Goal: Information Seeking & Learning: Learn about a topic

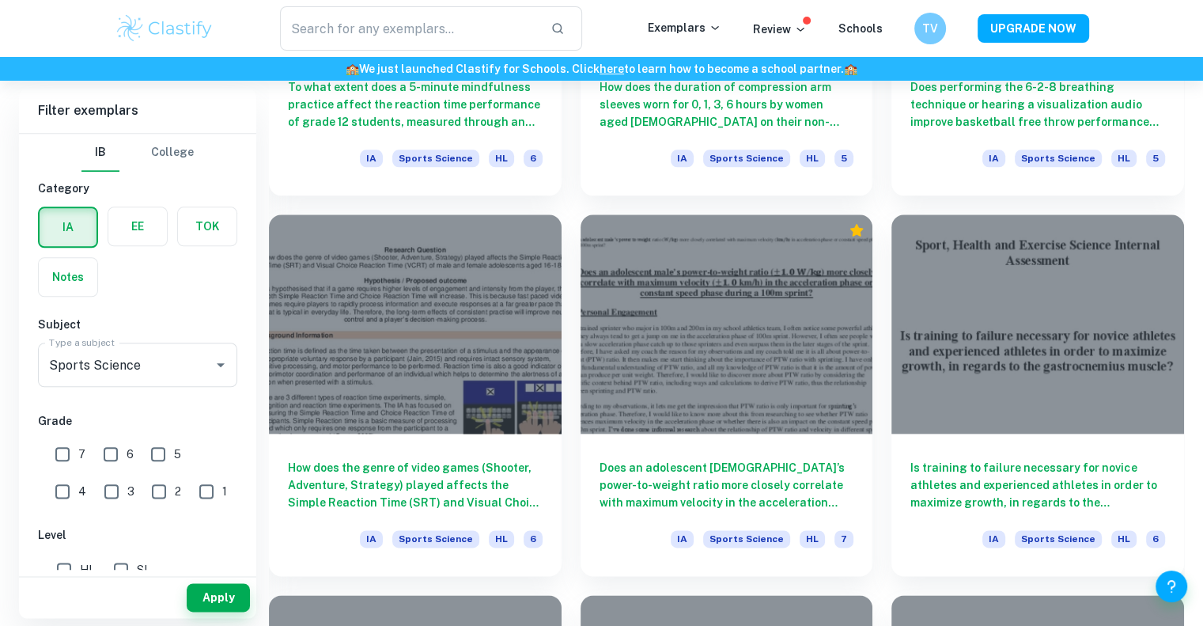
scroll to position [1763, 0]
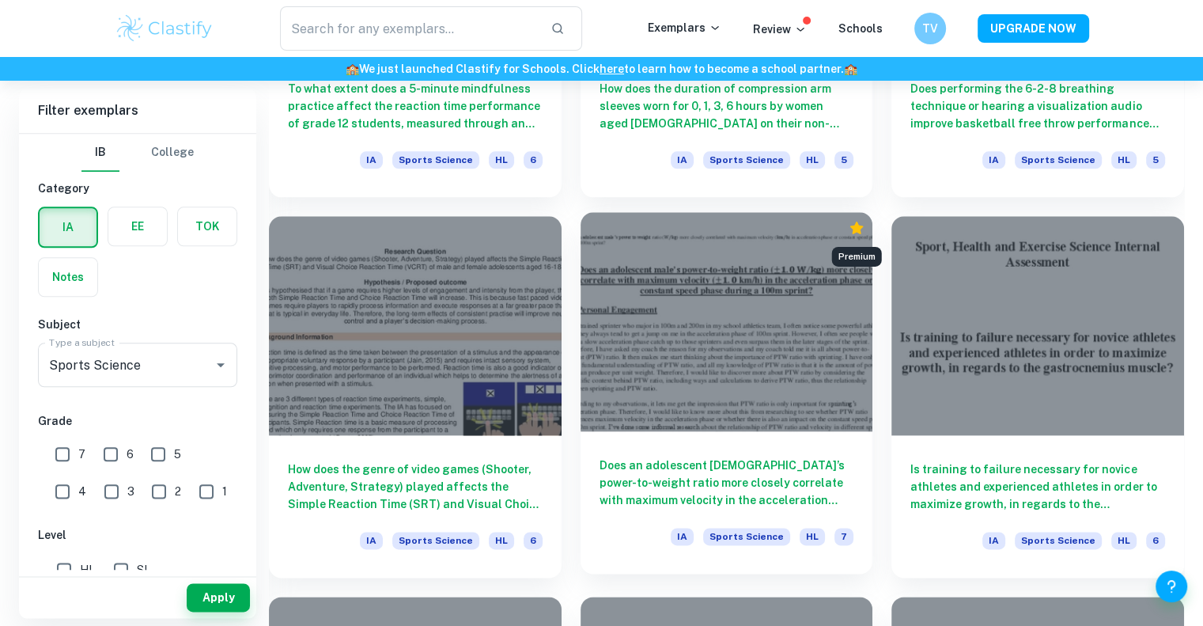
click at [858, 226] on icon "Premium" at bounding box center [857, 228] width 13 height 13
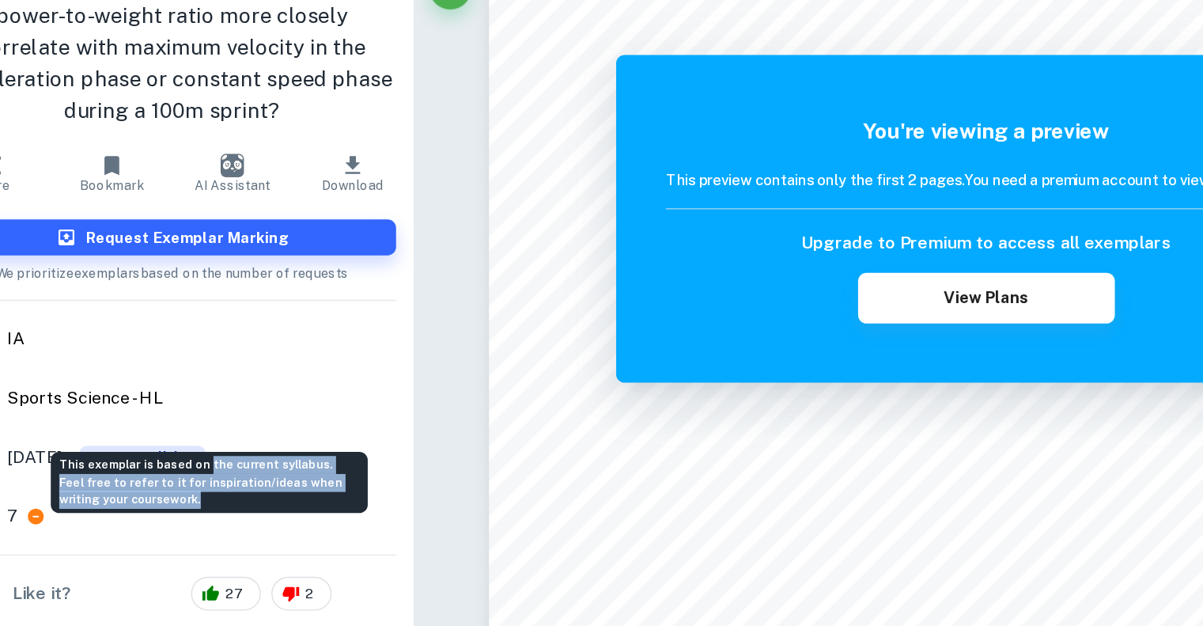
drag, startPoint x: 203, startPoint y: 465, endPoint x: 180, endPoint y: 496, distance: 38.9
click at [180, 496] on div "This exemplar is based on the current syllabus. Feel free to refer to it for in…" at bounding box center [207, 479] width 237 height 46
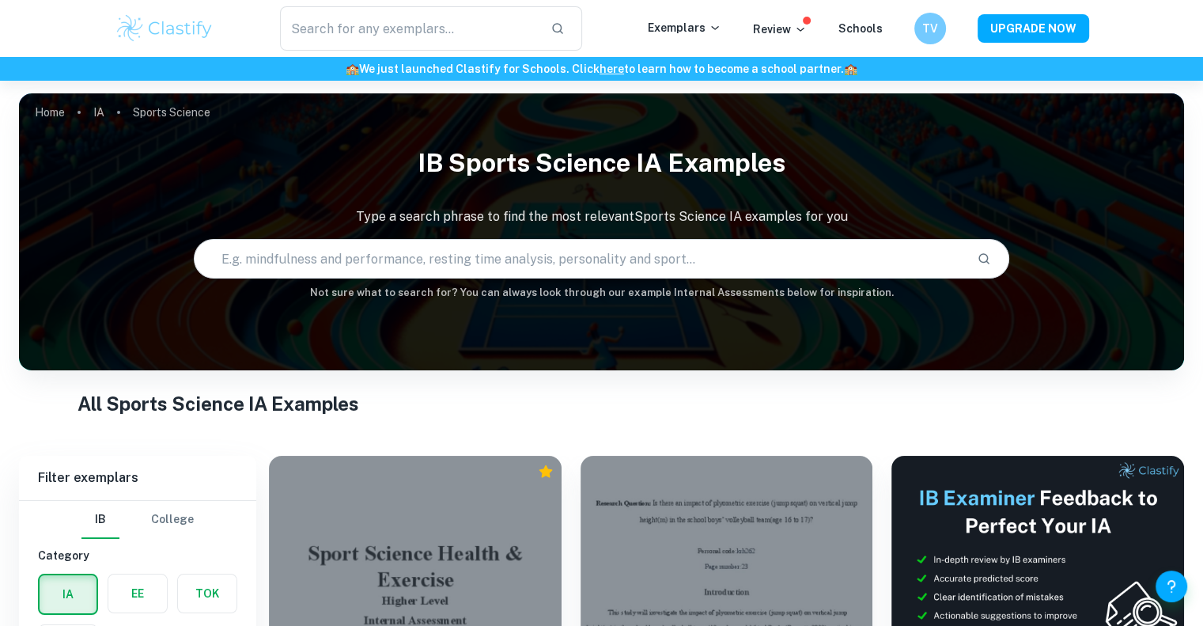
scroll to position [332, 0]
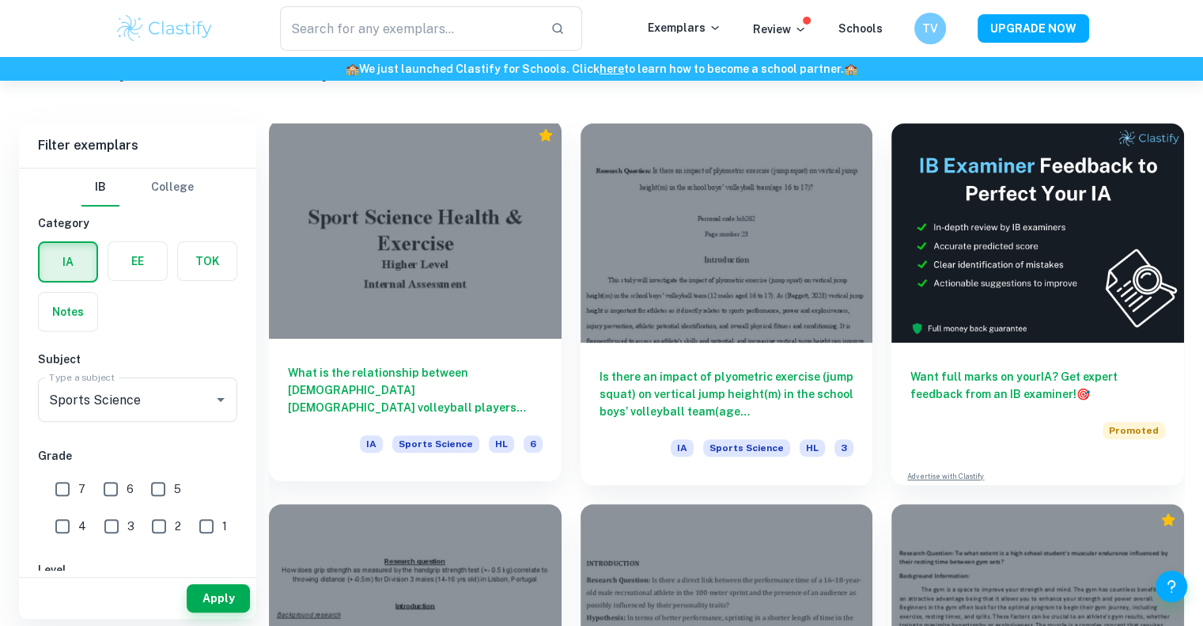
click at [529, 275] on div at bounding box center [415, 228] width 293 height 219
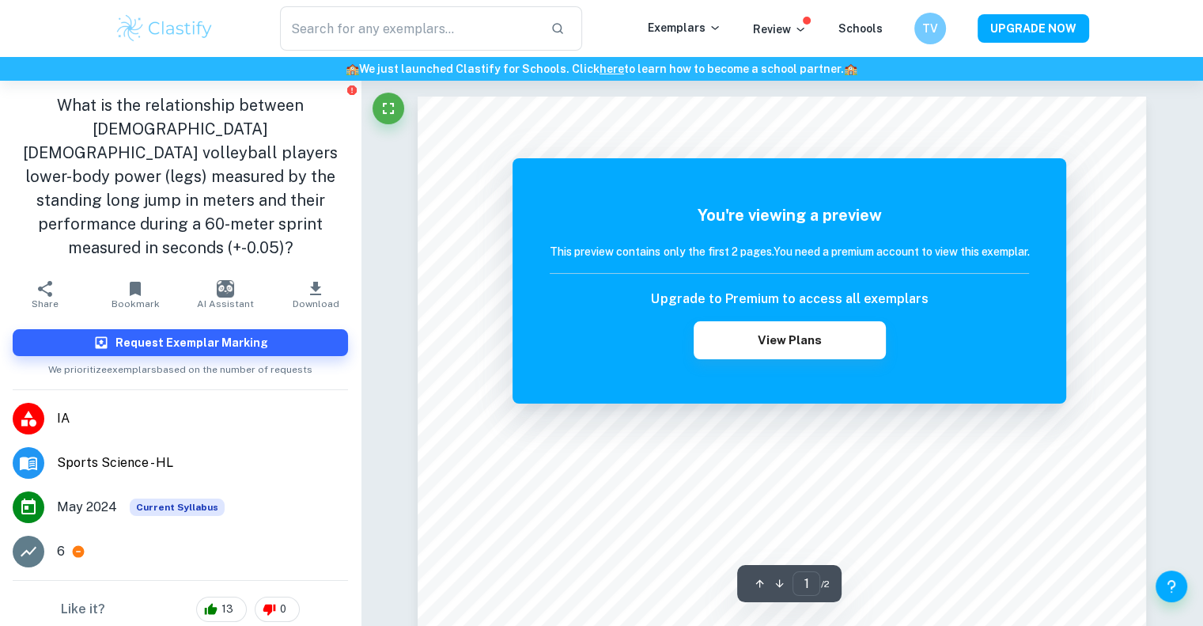
click at [199, 217] on h1 "What is the relationship between 15–16-year-old male volleyball players lower-b…" at bounding box center [180, 176] width 335 height 166
click at [51, 95] on h1 "What is the relationship between 15–16-year-old male volleyball players lower-b…" at bounding box center [180, 176] width 335 height 166
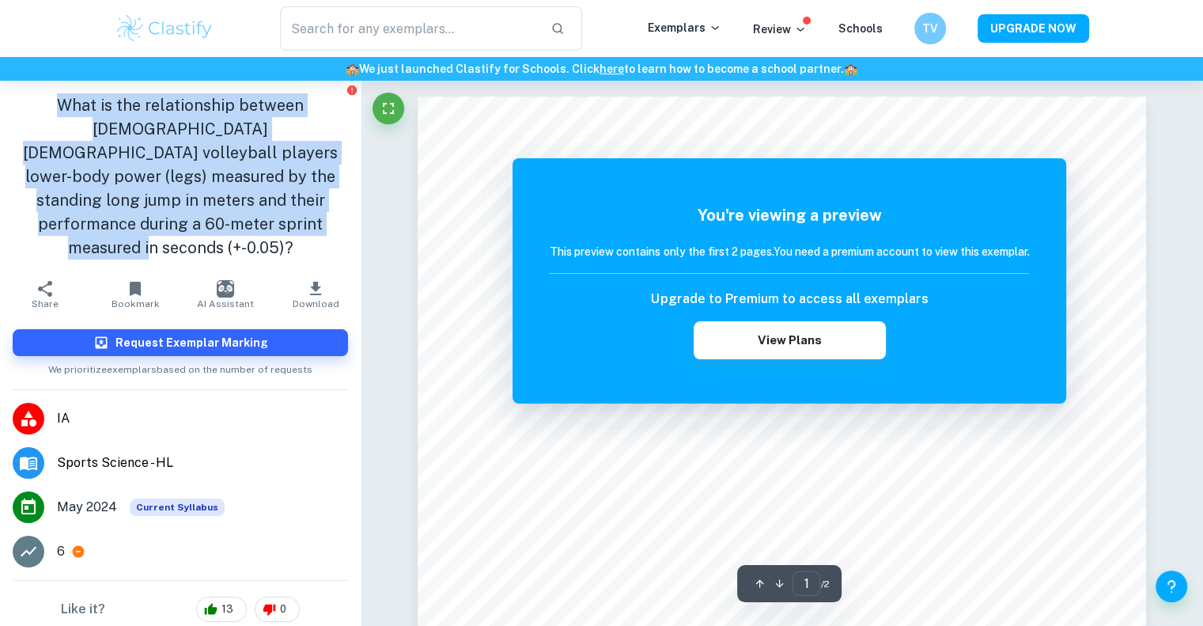
drag, startPoint x: 51, startPoint y: 95, endPoint x: 227, endPoint y: 214, distance: 213.1
click at [227, 214] on h1 "What is the relationship between 15–16-year-old male volleyball players lower-b…" at bounding box center [180, 176] width 335 height 166
drag, startPoint x: 227, startPoint y: 214, endPoint x: 20, endPoint y: 97, distance: 238.5
click at [20, 97] on h1 "What is the relationship between 15–16-year-old male volleyball players lower-b…" at bounding box center [180, 176] width 335 height 166
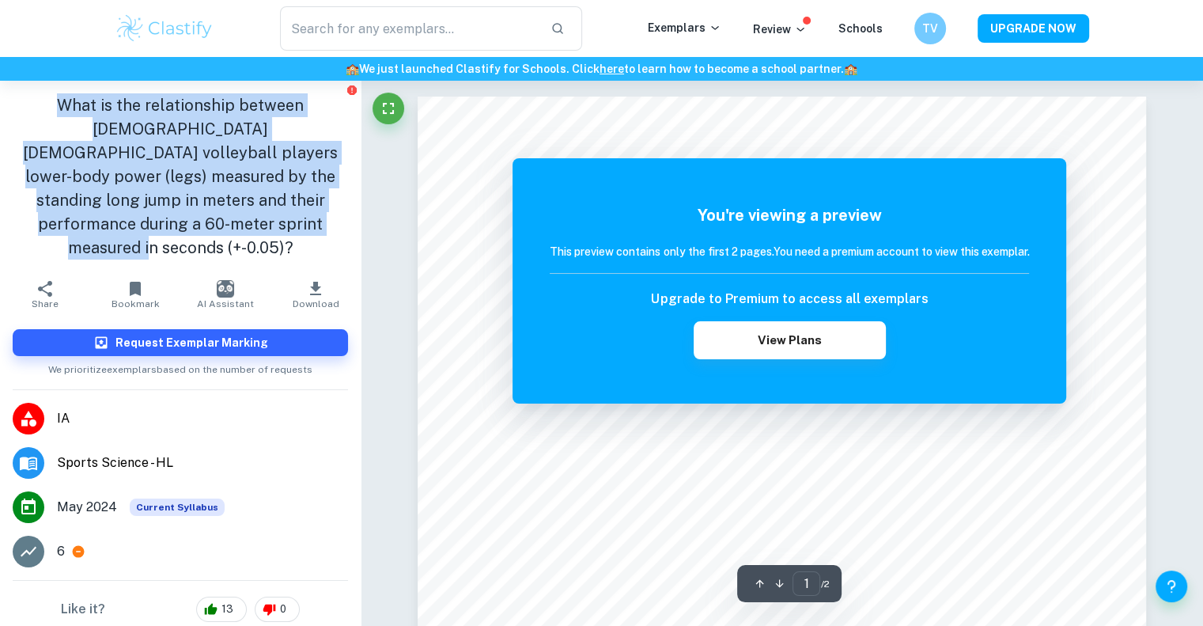
click at [20, 97] on h1 "What is the relationship between 15–16-year-old male volleyball players lower-b…" at bounding box center [180, 176] width 335 height 166
drag, startPoint x: 20, startPoint y: 97, endPoint x: 263, endPoint y: 230, distance: 277.3
click at [263, 230] on h1 "What is the relationship between 15–16-year-old male volleyball players lower-b…" at bounding box center [180, 176] width 335 height 166
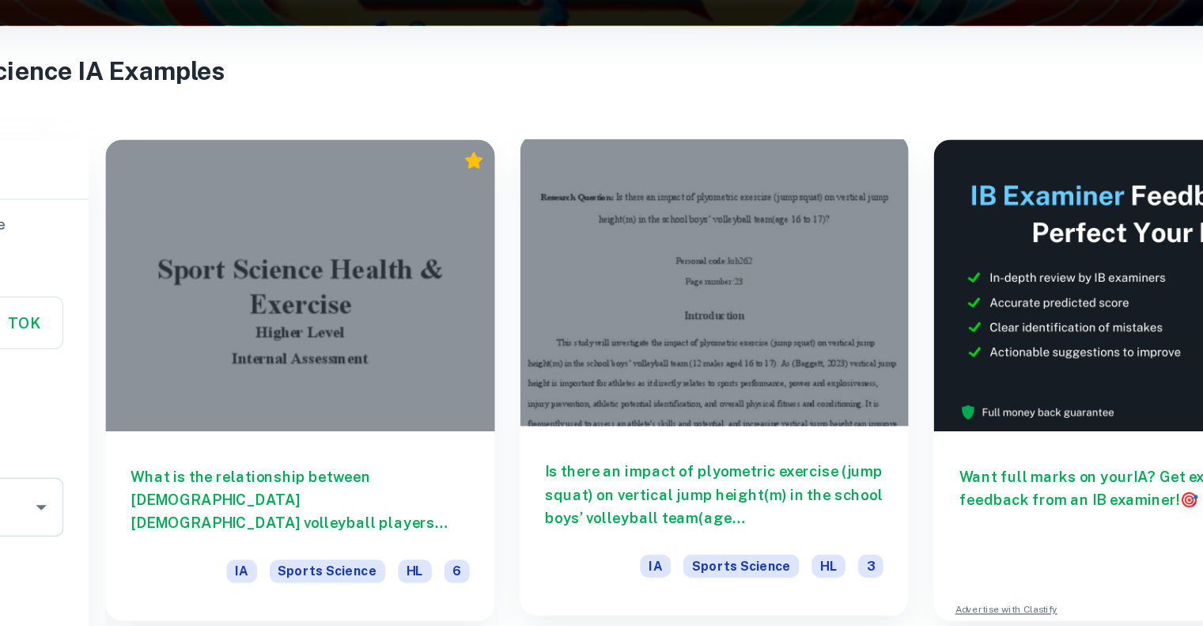
scroll to position [260, 0]
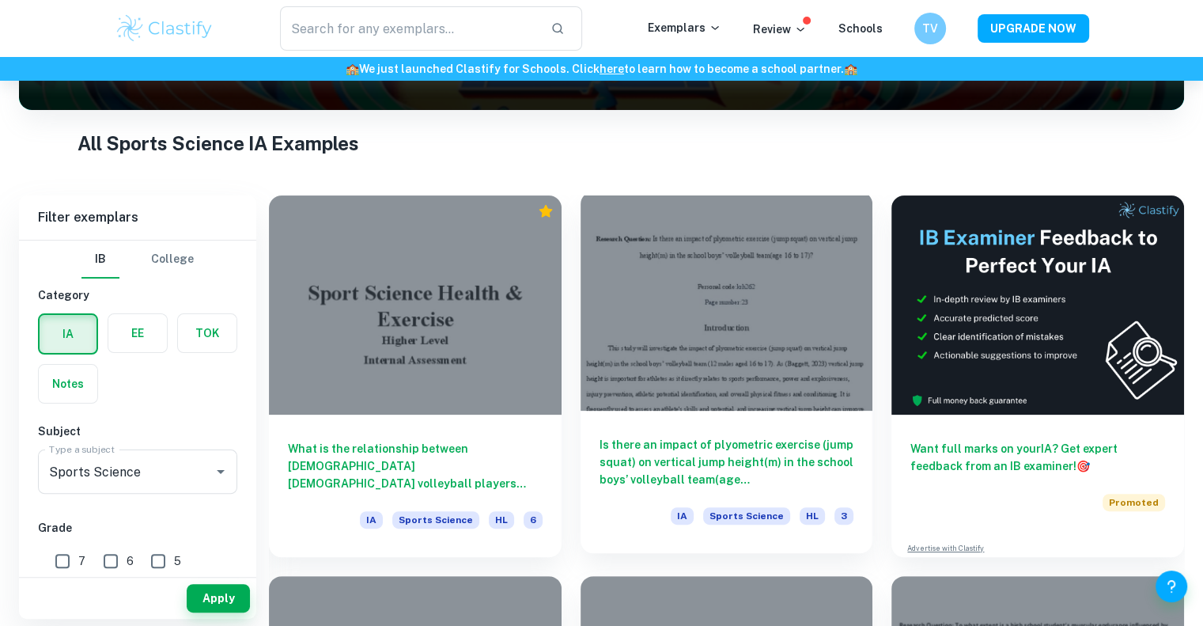
click at [775, 354] on div at bounding box center [727, 300] width 293 height 219
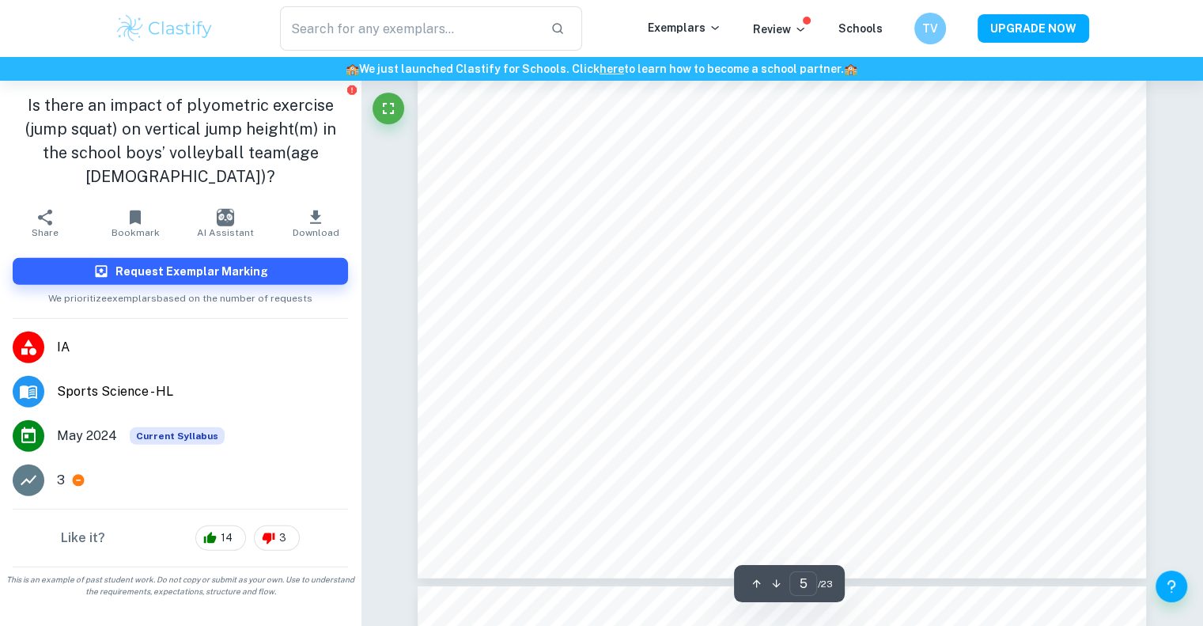
scroll to position [4501, 0]
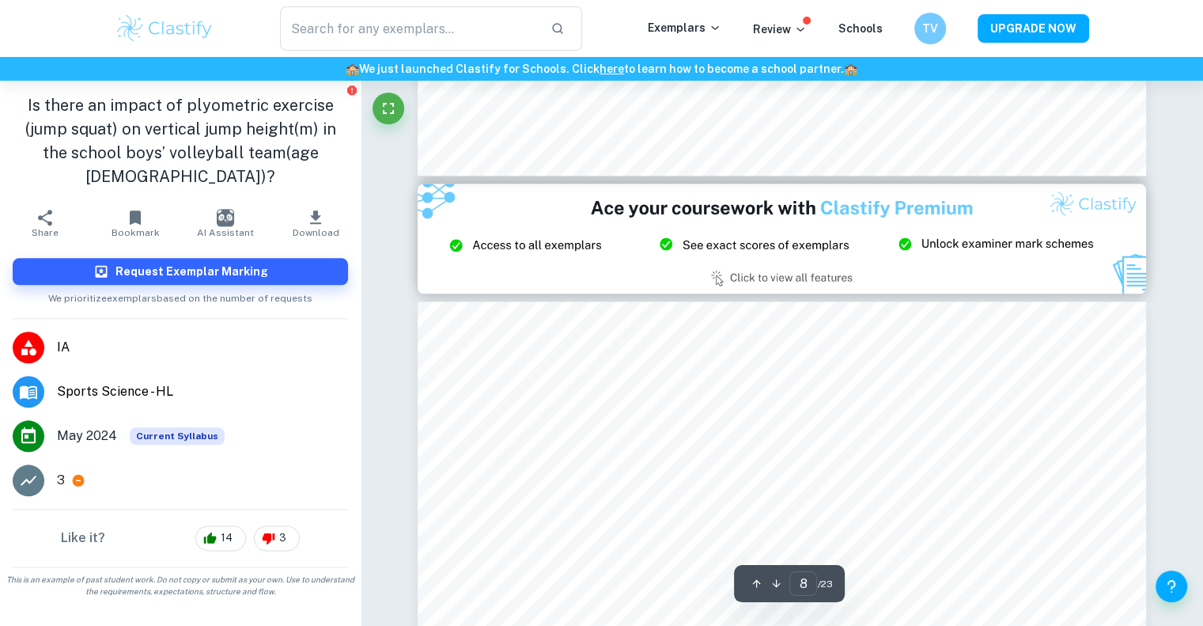
type input "9"
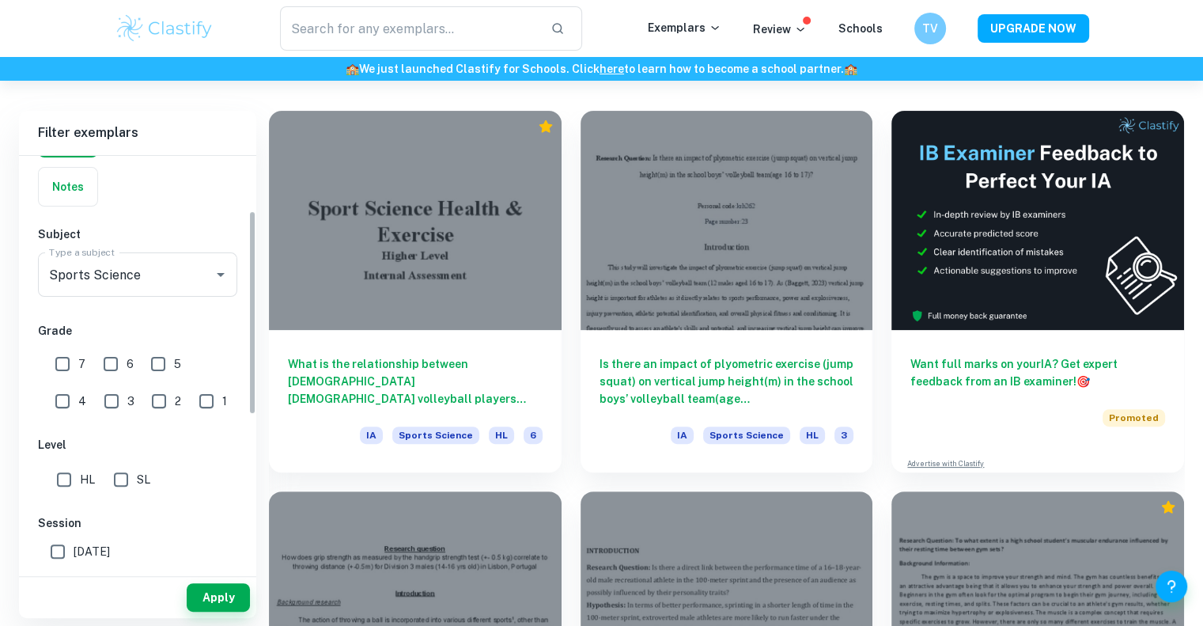
scroll to position [112, 0]
click at [69, 360] on input "7" at bounding box center [63, 364] width 32 height 32
checkbox input "true"
click at [116, 367] on input "6" at bounding box center [111, 364] width 32 height 32
checkbox input "true"
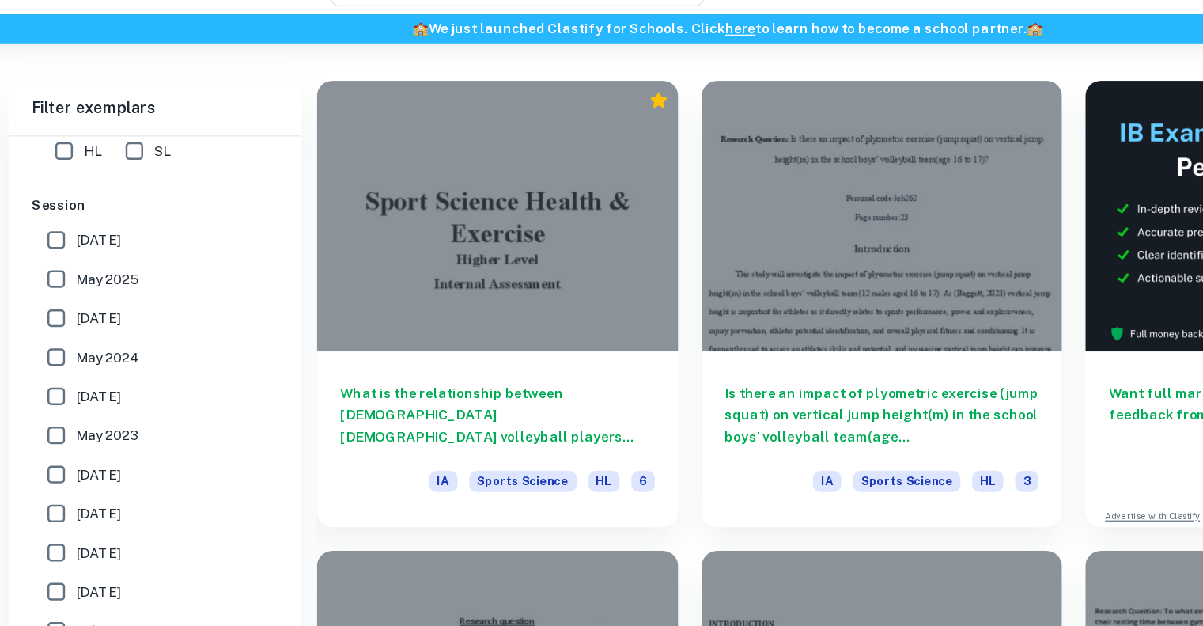
scroll to position [345, 0]
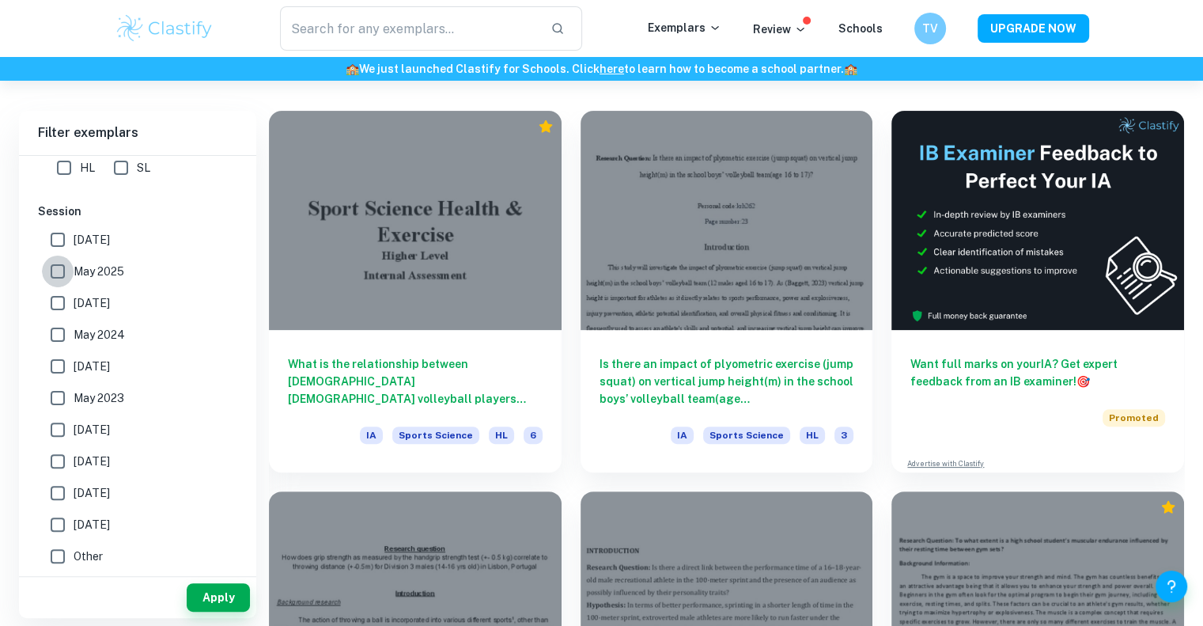
click at [57, 268] on input "May 2025" at bounding box center [58, 272] width 32 height 32
click at [54, 278] on input "May 2025" at bounding box center [58, 272] width 32 height 32
checkbox input "false"
click at [59, 326] on input "May 2024" at bounding box center [58, 335] width 32 height 32
checkbox input "true"
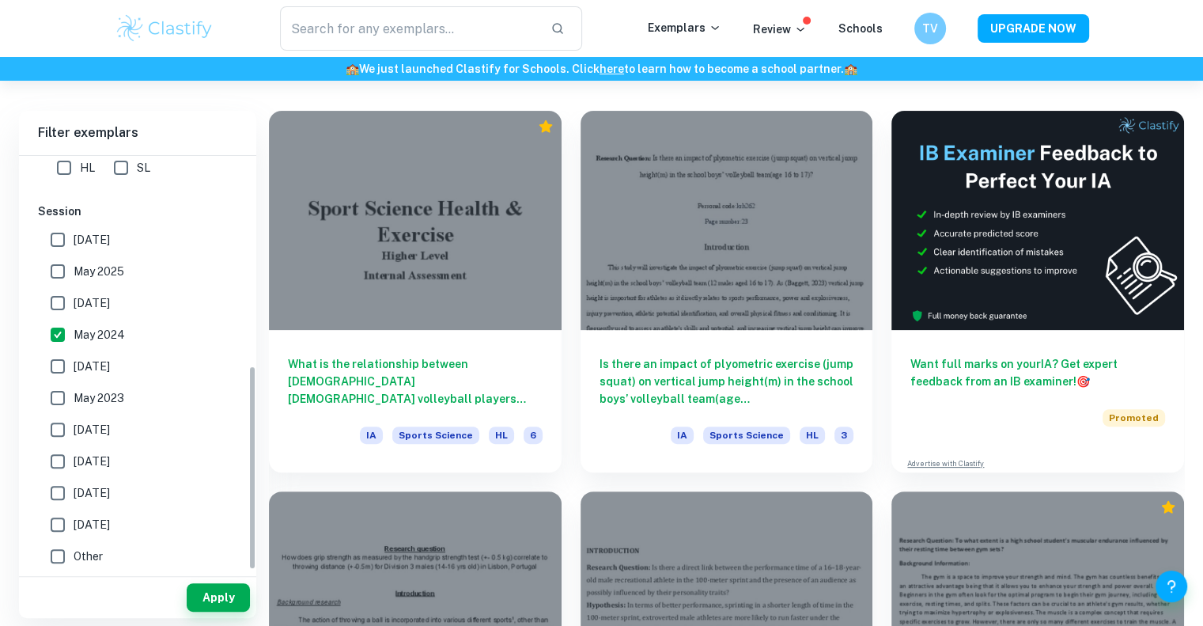
click at [64, 291] on input "November 2024" at bounding box center [58, 303] width 32 height 32
checkbox input "true"
click at [63, 268] on input "May 2025" at bounding box center [58, 272] width 32 height 32
checkbox input "true"
click at [59, 243] on input "May 2026" at bounding box center [58, 240] width 32 height 32
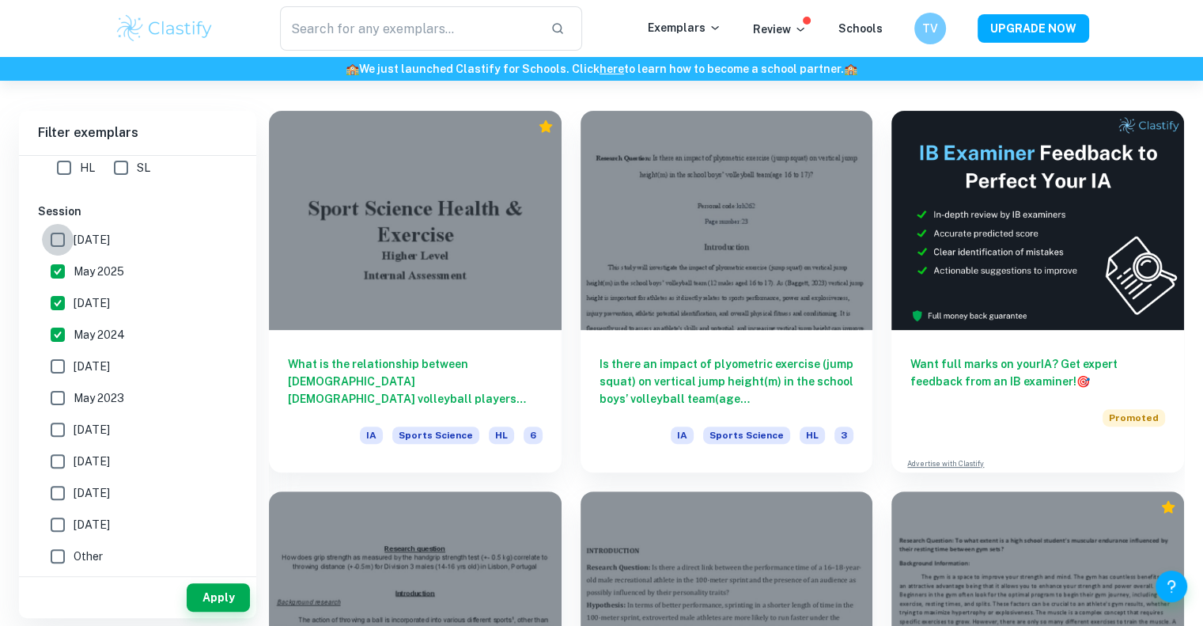
checkbox input "true"
click at [209, 597] on button "Apply" at bounding box center [218, 597] width 63 height 28
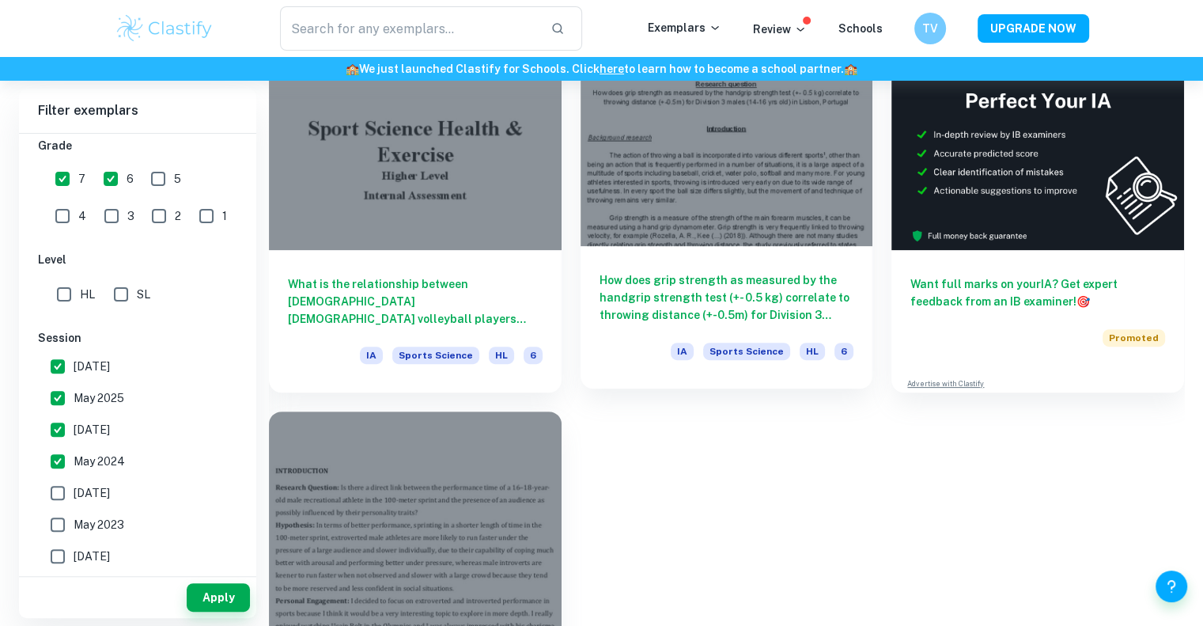
scroll to position [572, 0]
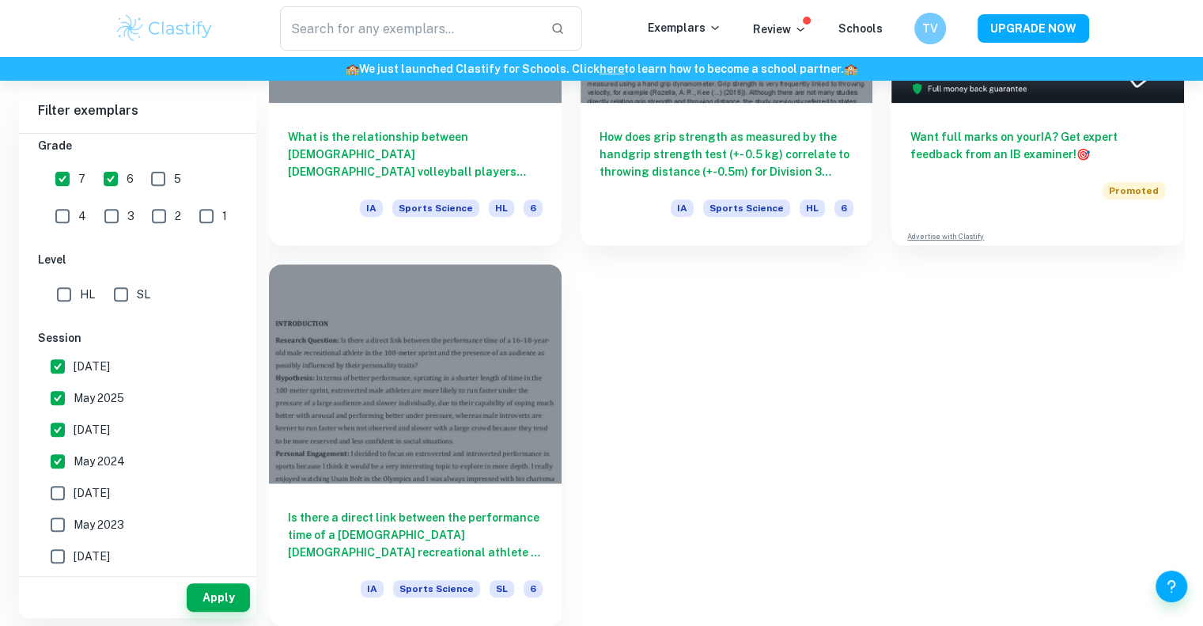
click at [61, 458] on input "May 2024" at bounding box center [58, 461] width 32 height 32
checkbox input "false"
click at [57, 427] on input "November 2024" at bounding box center [58, 430] width 32 height 32
checkbox input "false"
click at [56, 404] on input "May 2025" at bounding box center [58, 398] width 32 height 32
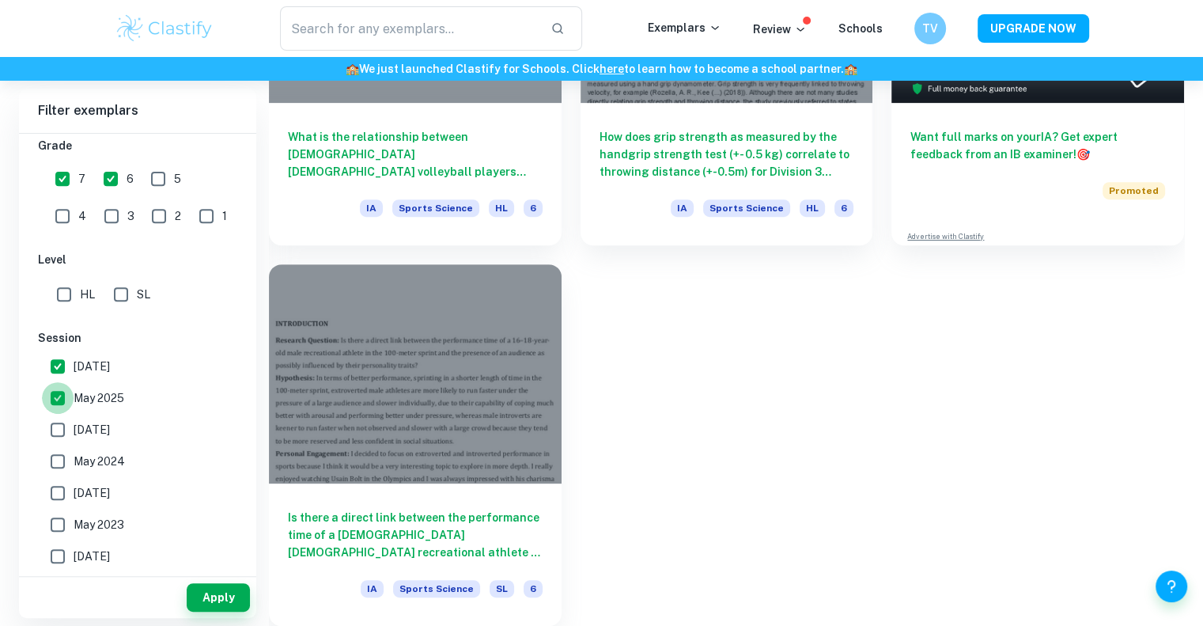
checkbox input "false"
click at [57, 373] on input "May 2026" at bounding box center [58, 367] width 32 height 32
checkbox input "false"
click at [129, 170] on span "6" at bounding box center [130, 178] width 7 height 17
click at [127, 170] on input "6" at bounding box center [111, 179] width 32 height 32
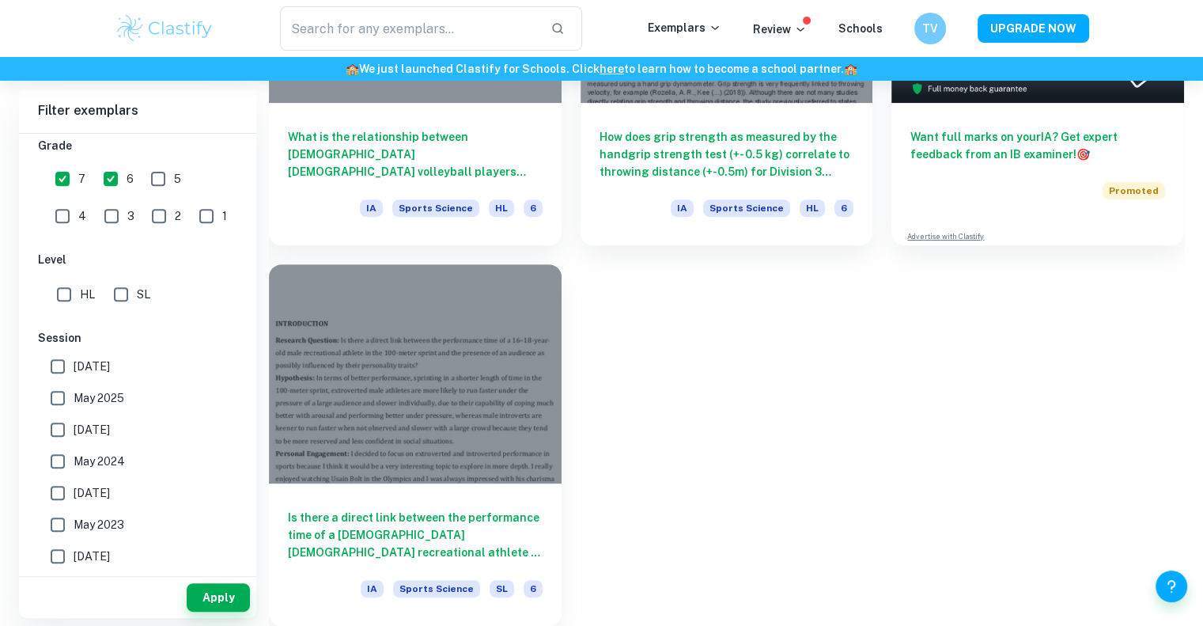
checkbox input "false"
click at [199, 601] on button "Apply" at bounding box center [218, 597] width 63 height 28
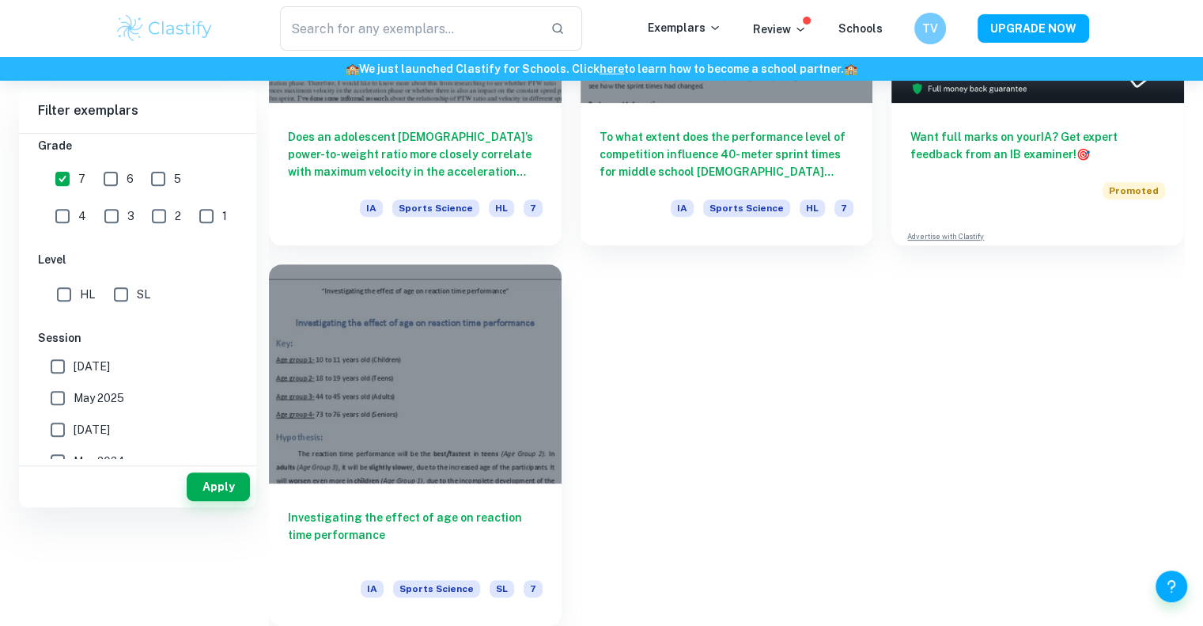
scroll to position [259, 0]
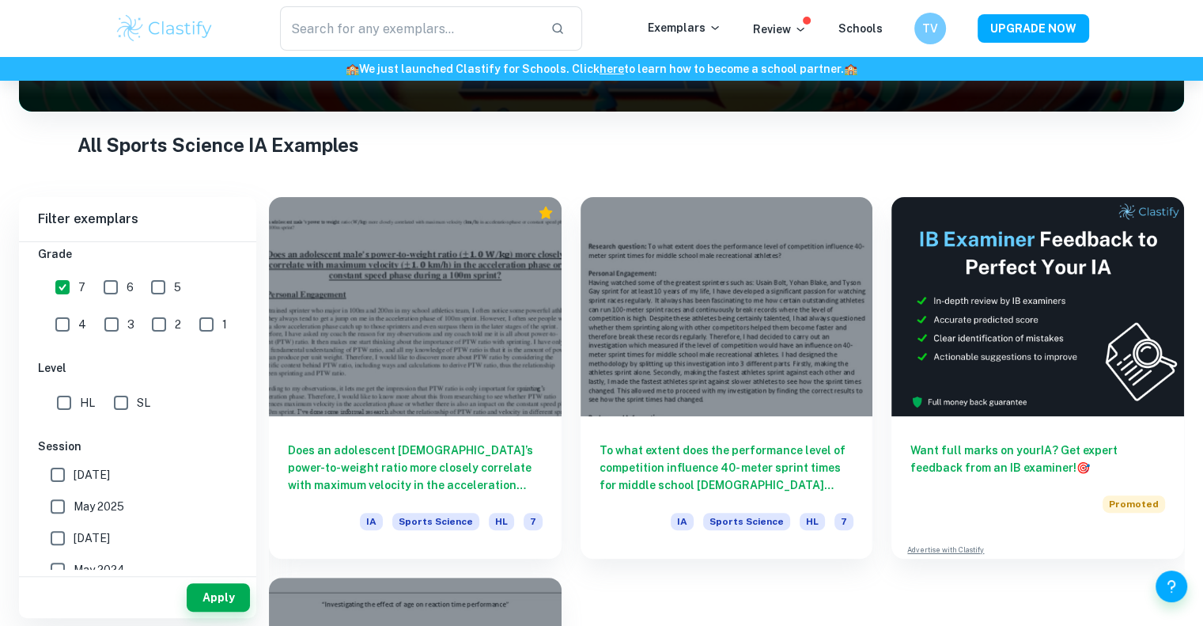
click at [890, 591] on div "Does an adolescent male’s power-to-weight ratio more closely correlate with max…" at bounding box center [717, 558] width 934 height 761
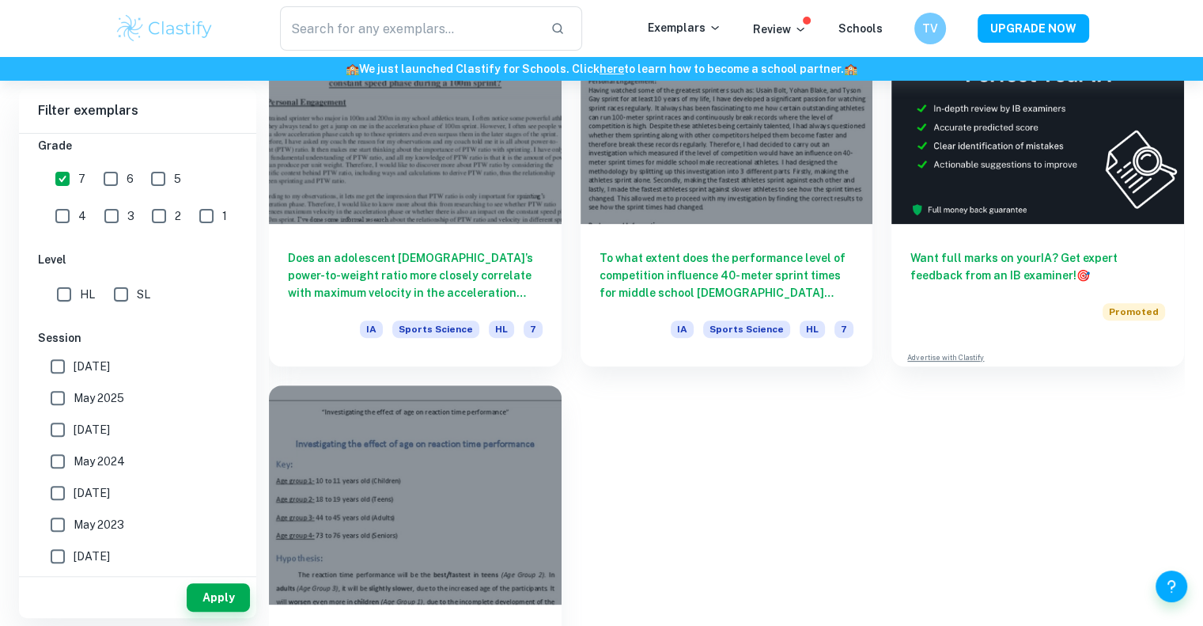
scroll to position [564, 0]
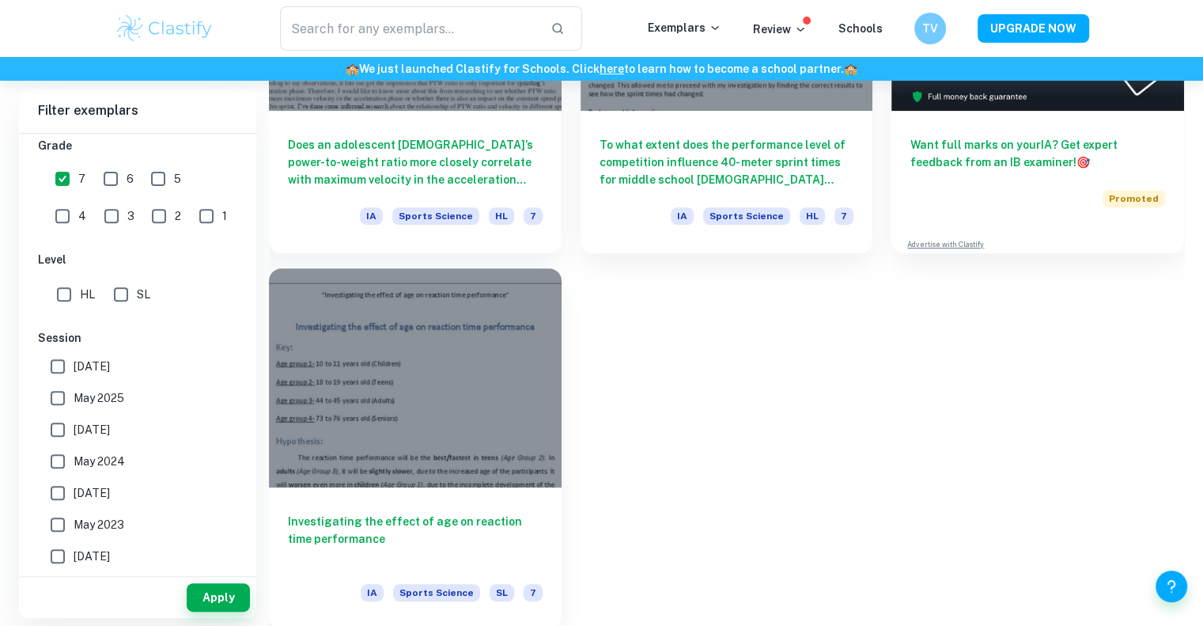
click at [511, 377] on div at bounding box center [415, 377] width 293 height 219
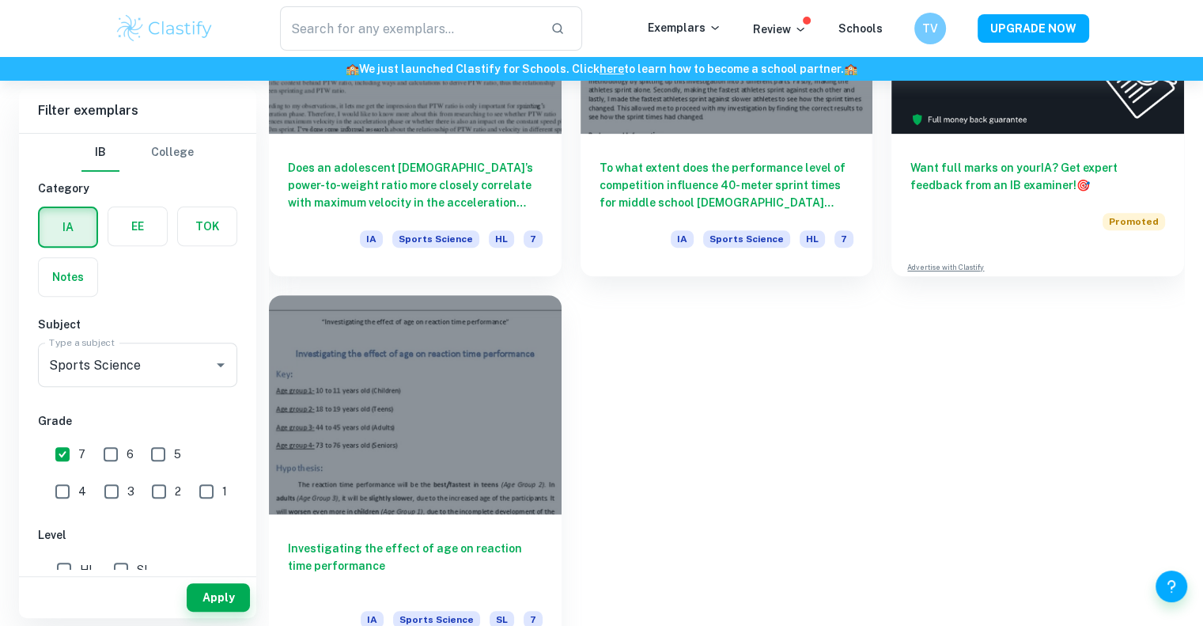
scroll to position [536, 0]
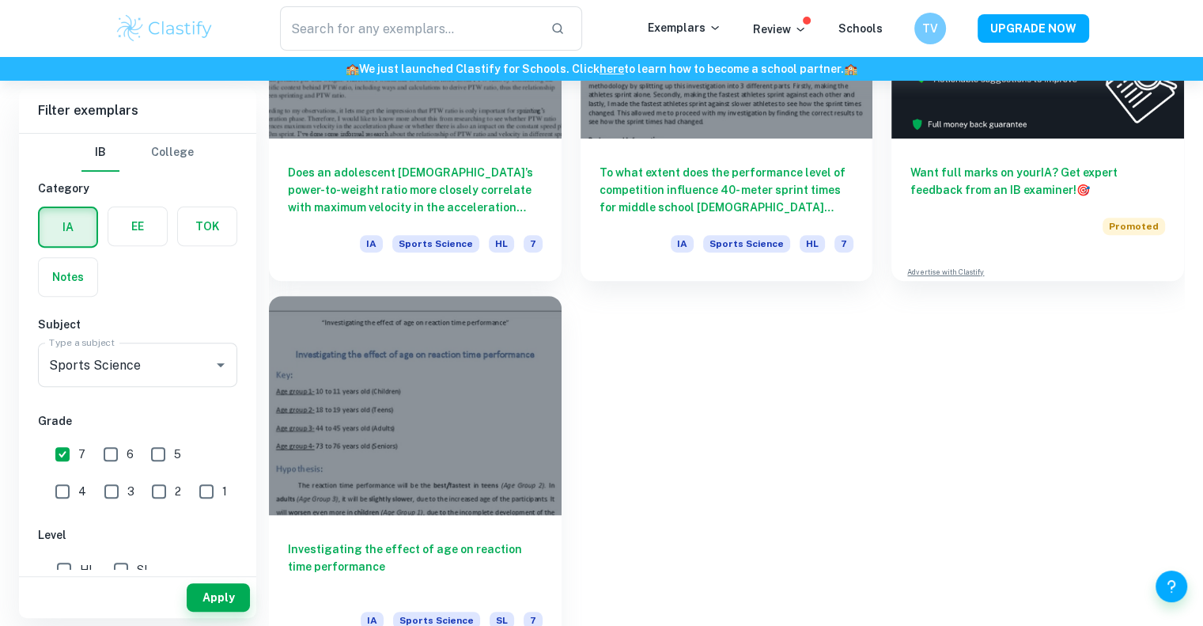
click at [469, 467] on div at bounding box center [415, 405] width 293 height 219
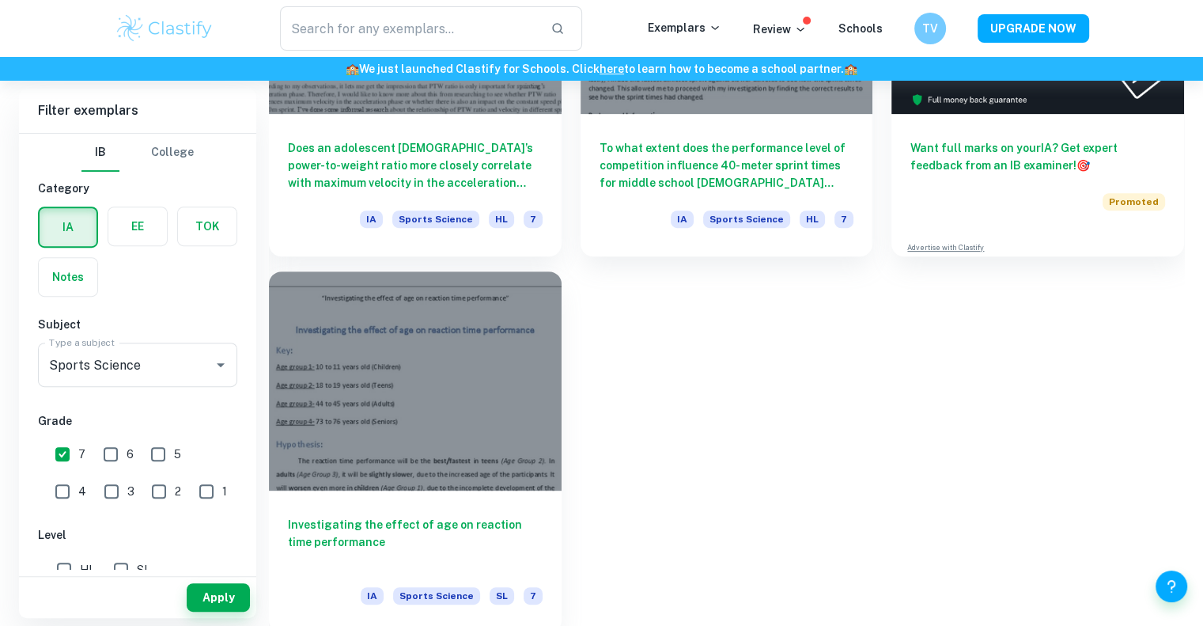
scroll to position [563, 0]
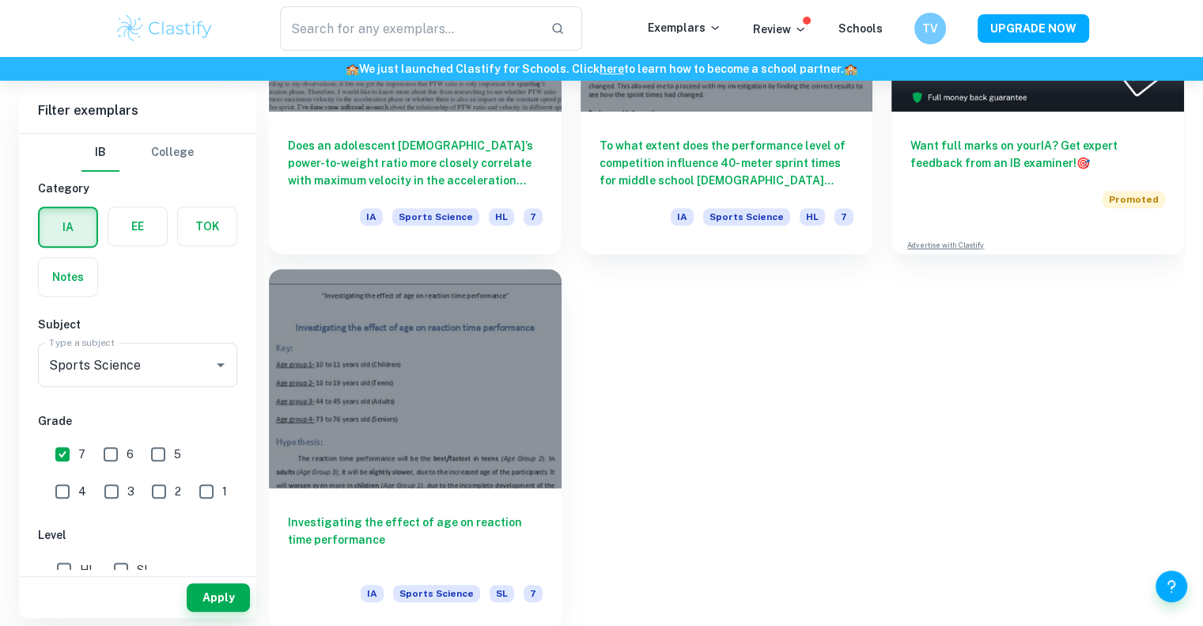
click at [475, 479] on div at bounding box center [415, 378] width 293 height 219
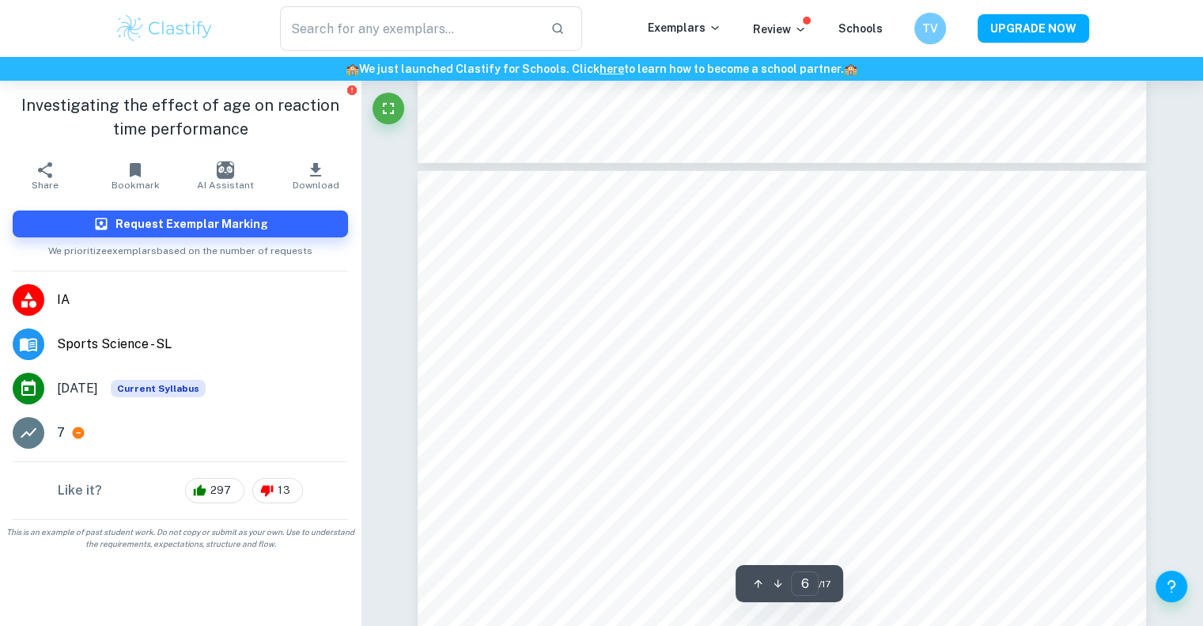
scroll to position [5359, 0]
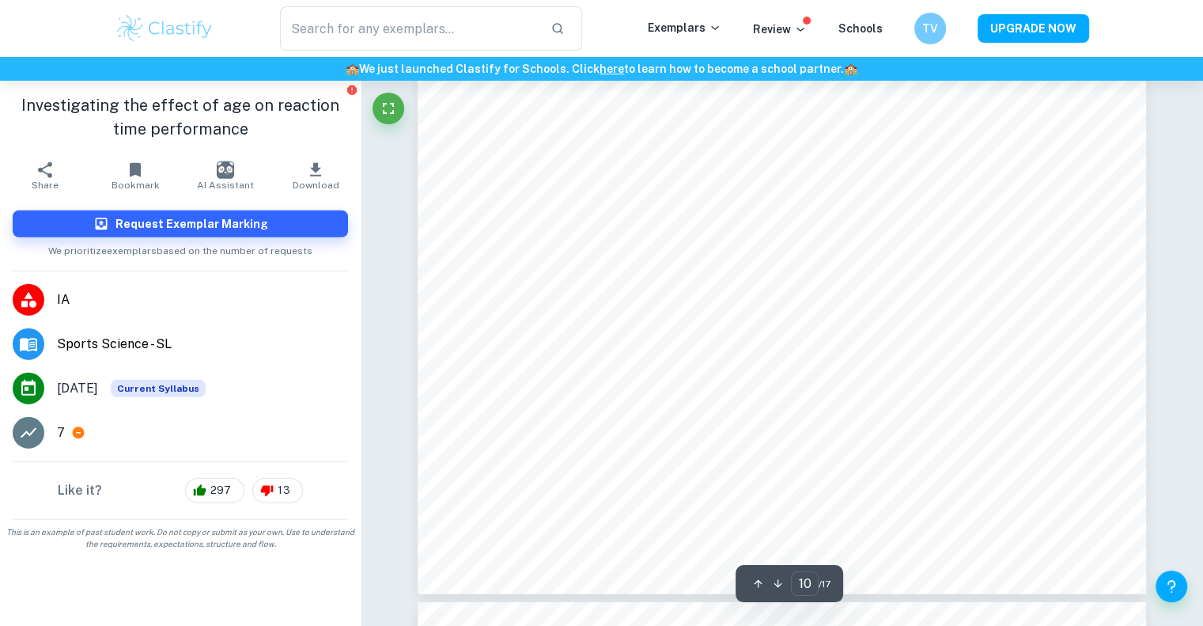
type input "11"
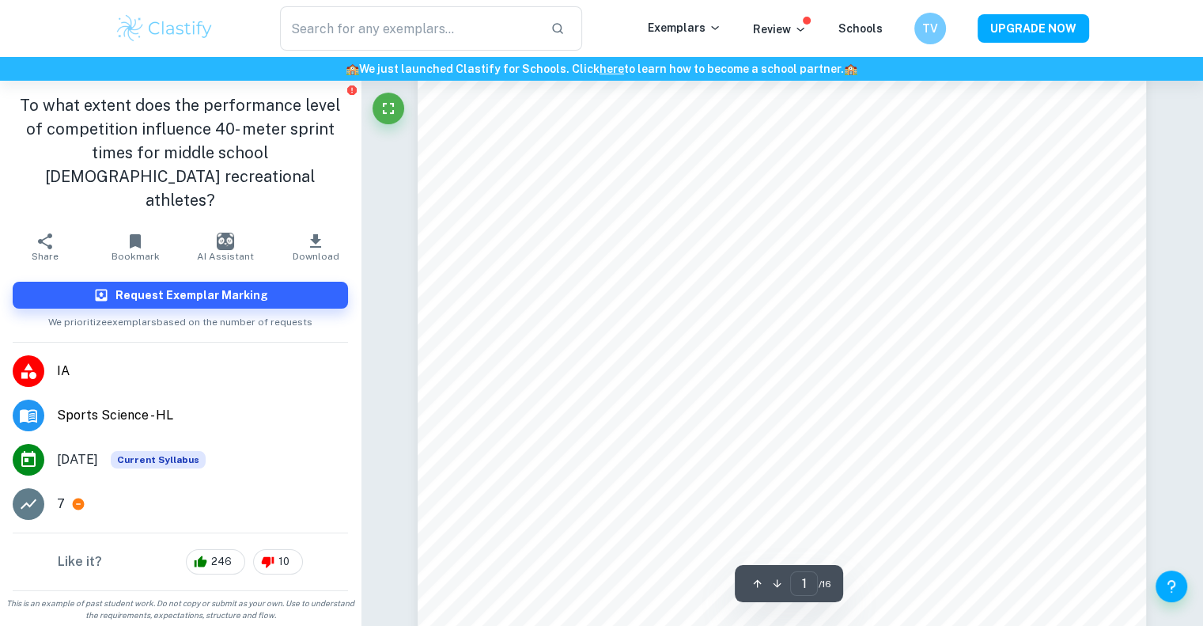
scroll to position [188, 0]
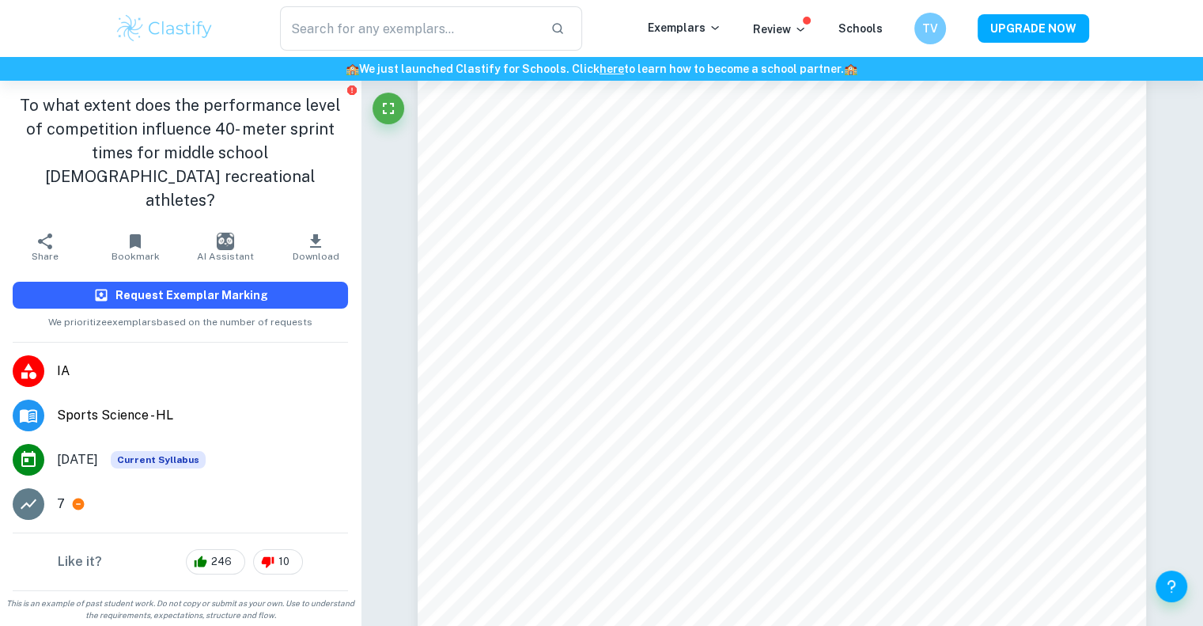
click at [209, 286] on h6 "Request Exemplar Marking" at bounding box center [192, 294] width 153 height 17
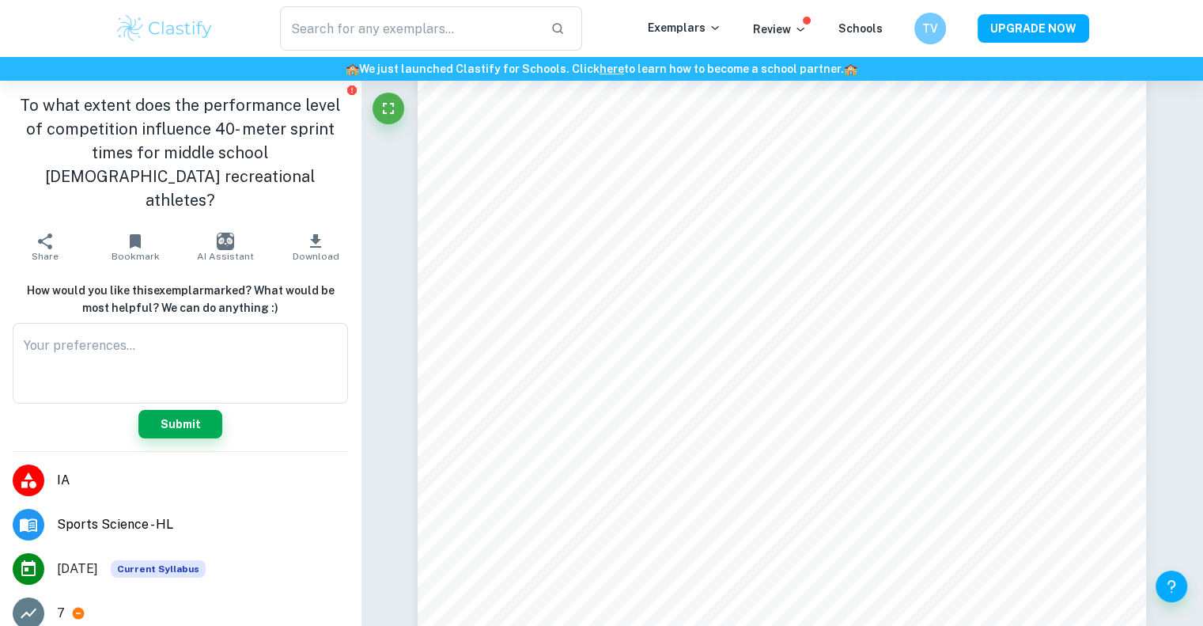
click at [246, 471] on span "IA" at bounding box center [202, 480] width 291 height 19
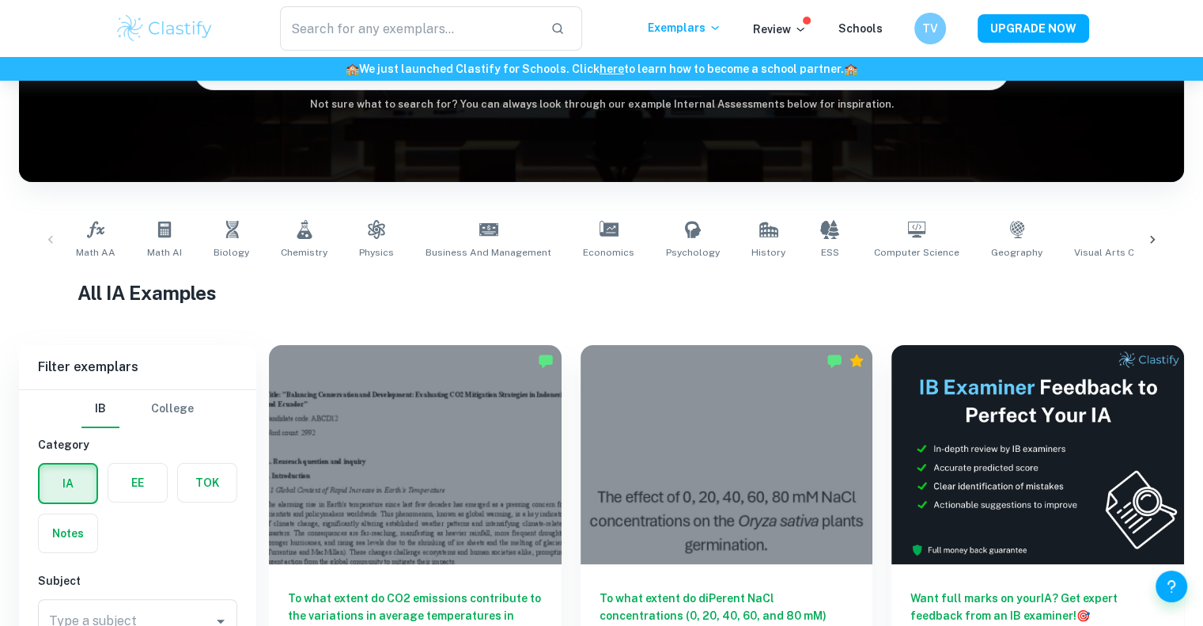
scroll to position [415, 0]
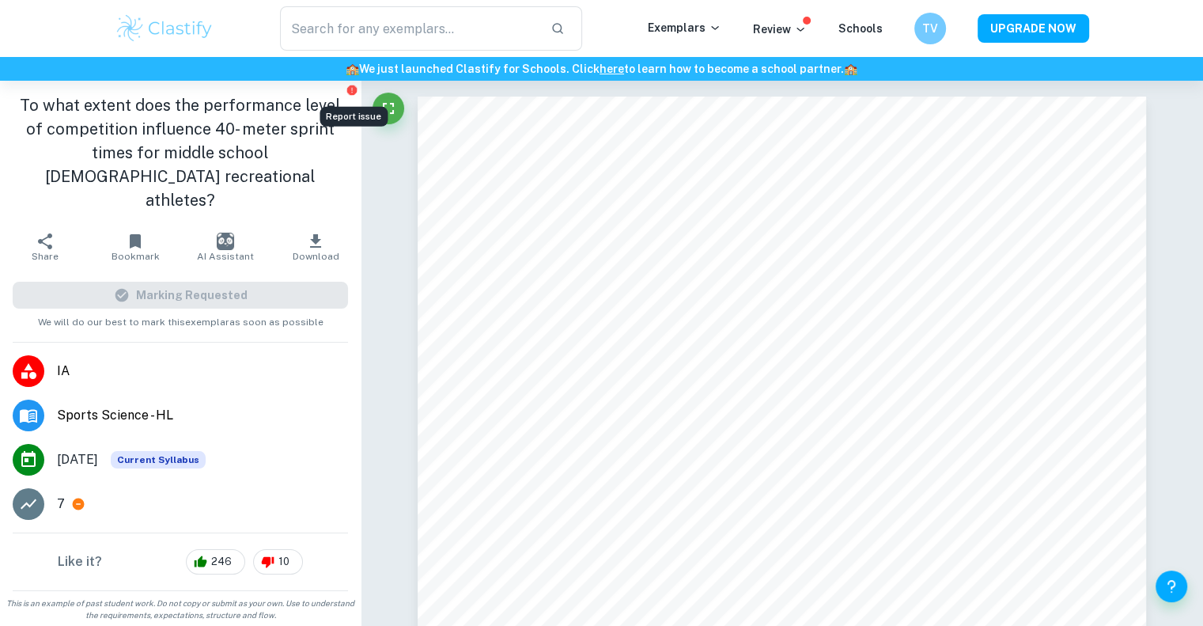
click at [351, 90] on icon "Report issue" at bounding box center [351, 89] width 9 height 9
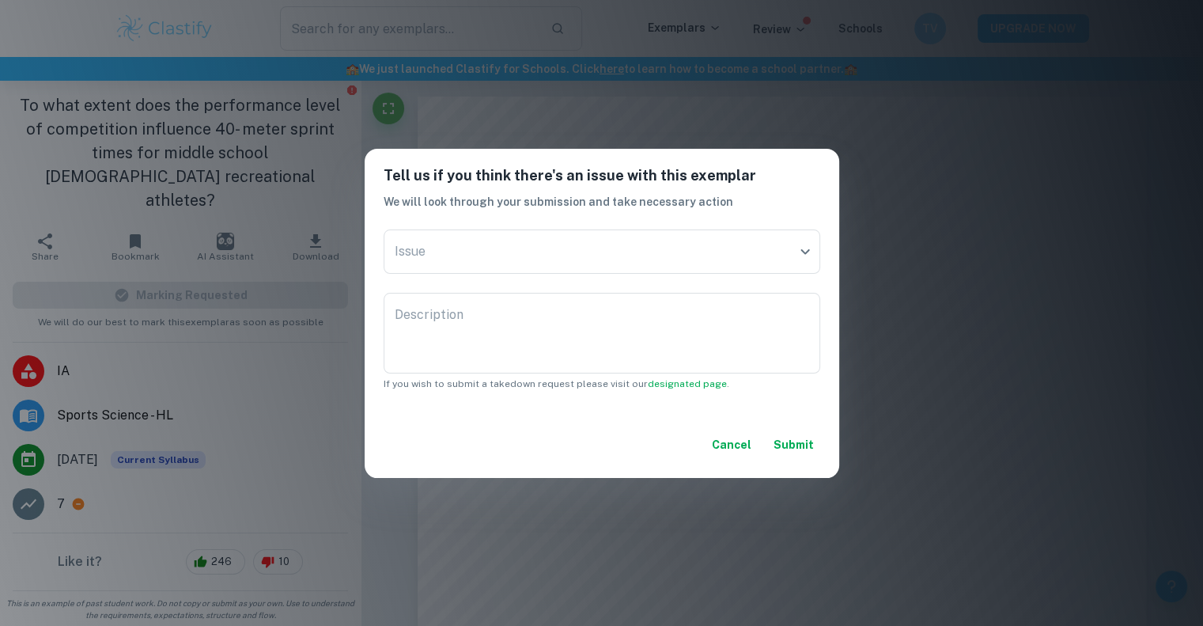
click at [798, 129] on div "Tell us if you think there's an issue with this exemplar We will look through y…" at bounding box center [601, 313] width 1203 height 626
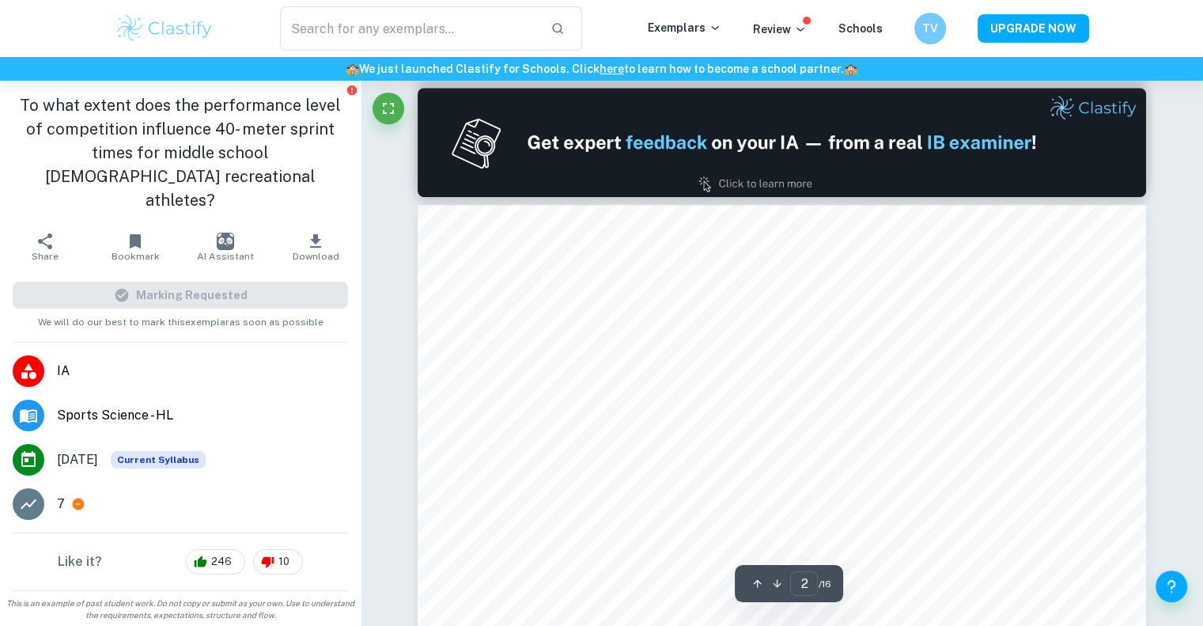
type input "1"
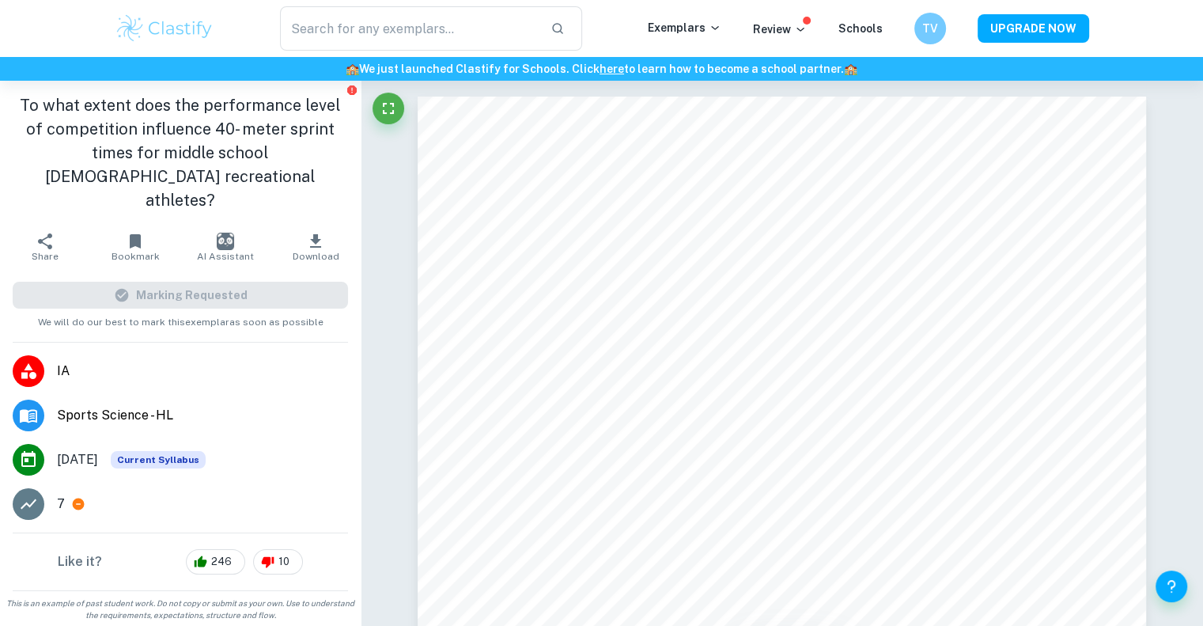
click at [16, 100] on h1 "To what extent does the performance level of competition influence 40- meter sp…" at bounding box center [180, 152] width 335 height 119
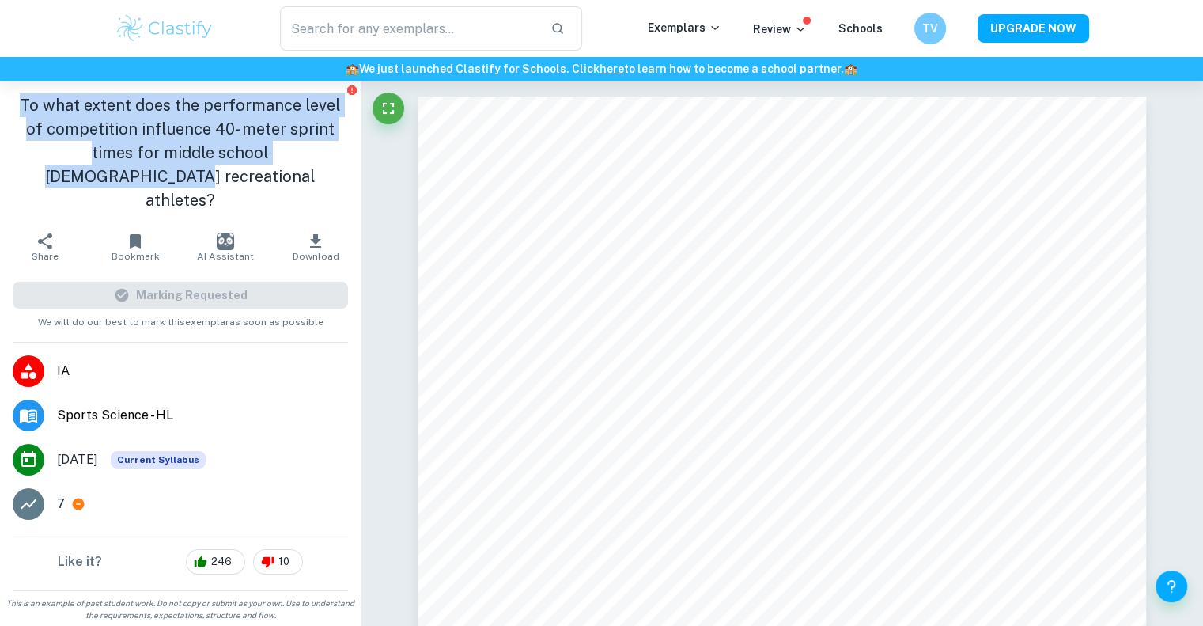
drag, startPoint x: 16, startPoint y: 100, endPoint x: 261, endPoint y: 148, distance: 249.8
click at [261, 148] on h1 "To what extent does the performance level of competition influence 40- meter sp…" at bounding box center [180, 152] width 335 height 119
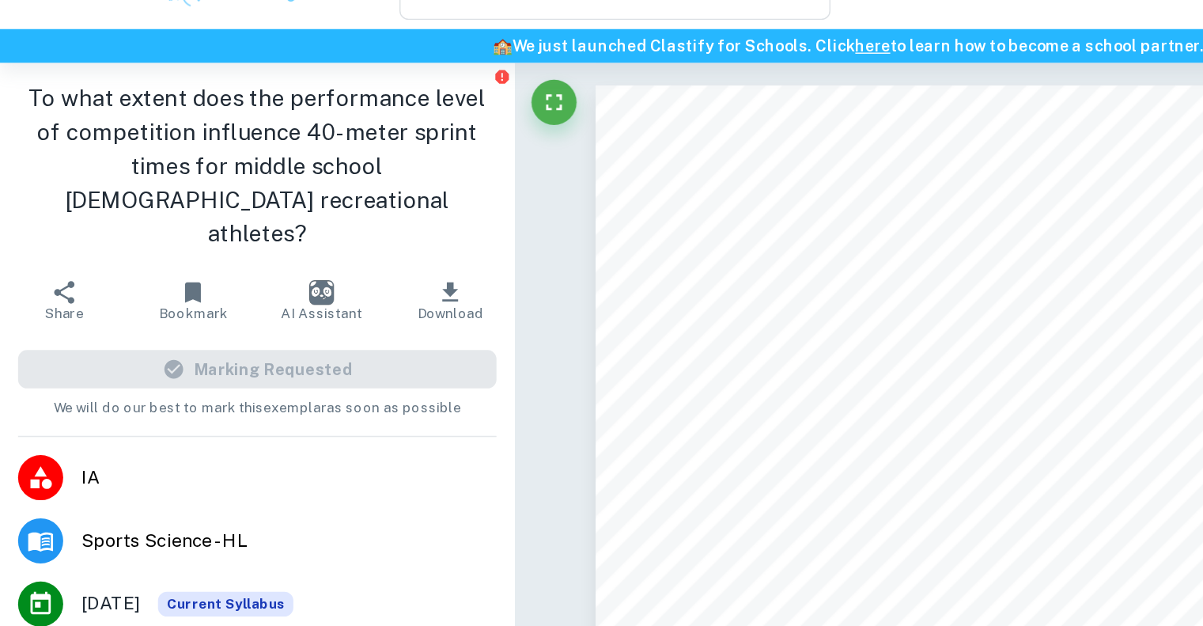
click at [118, 123] on h1 "To what extent does the performance level of competition influence 40- meter sp…" at bounding box center [180, 152] width 335 height 119
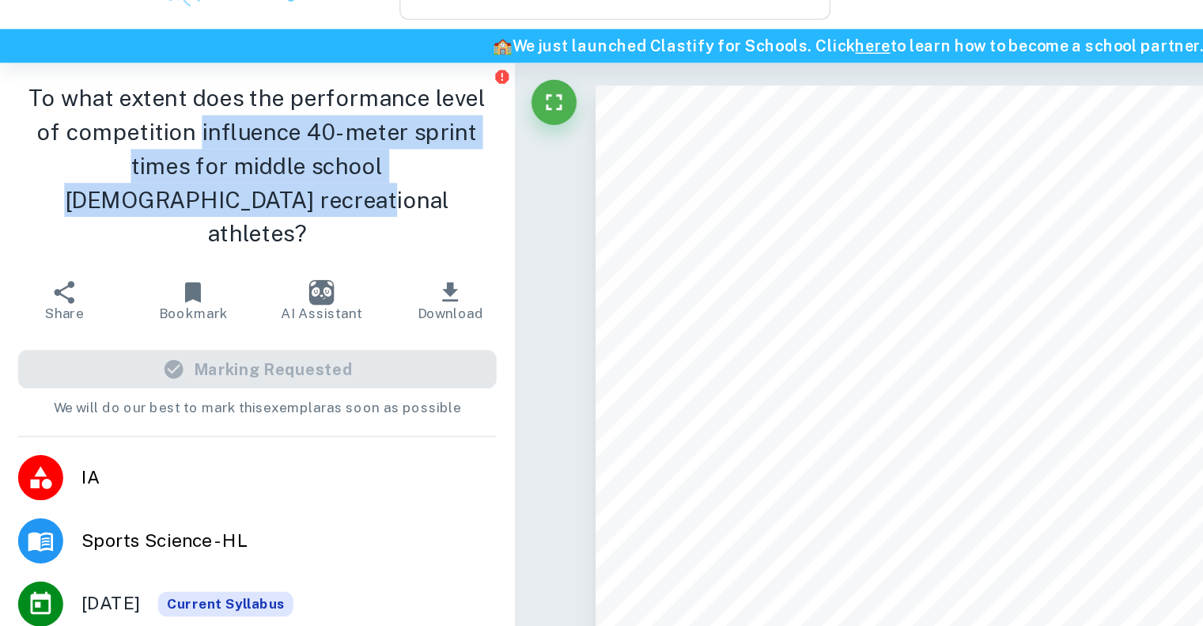
drag, startPoint x: 168, startPoint y: 123, endPoint x: 330, endPoint y: 159, distance: 166.2
click at [330, 159] on h1 "To what extent does the performance level of competition influence 40- meter sp…" at bounding box center [180, 152] width 335 height 119
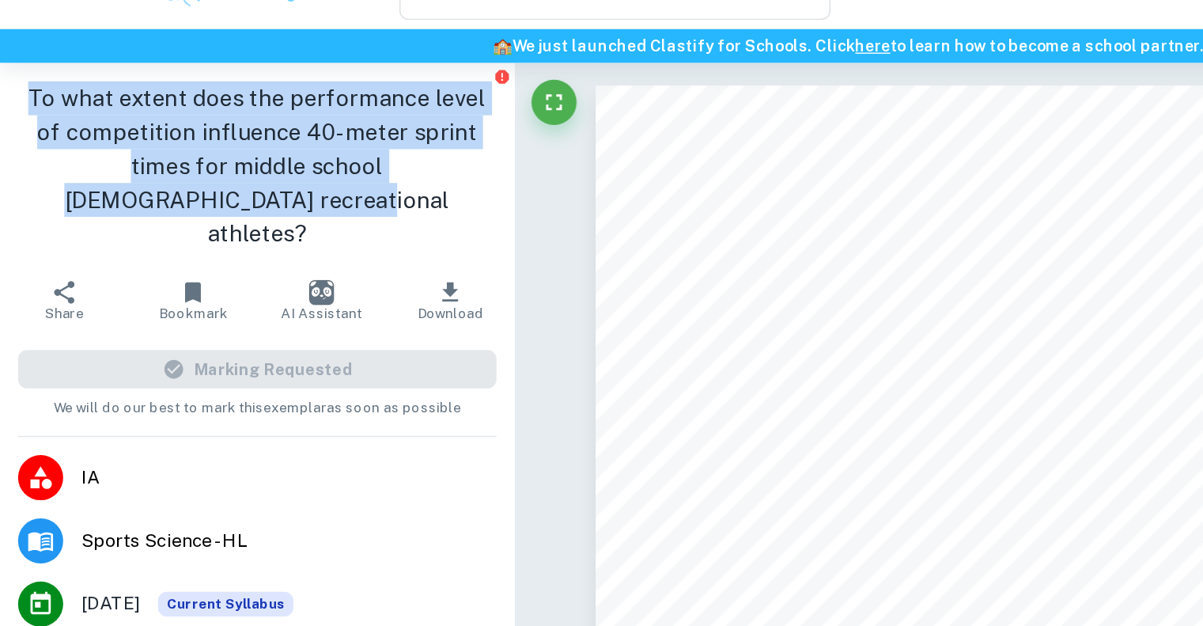
drag, startPoint x: 330, startPoint y: 159, endPoint x: 22, endPoint y: 99, distance: 313.6
click at [22, 99] on h1 "To what extent does the performance level of competition influence 40- meter sp…" at bounding box center [180, 152] width 335 height 119
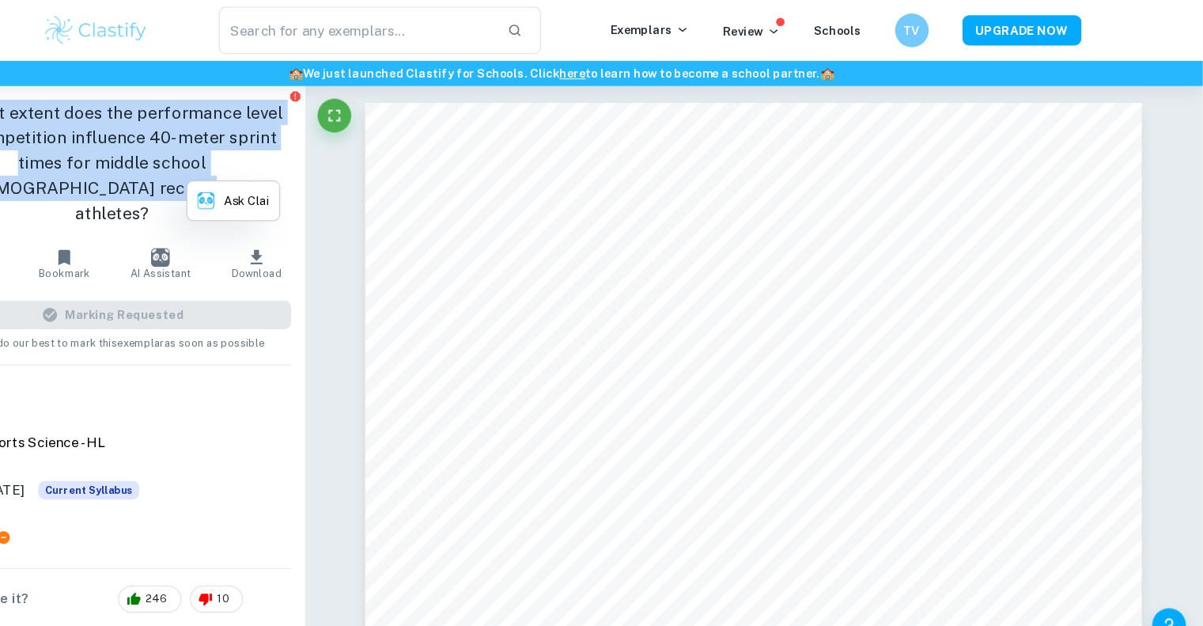
click at [184, 116] on h1 "To what extent does the performance level of competition influence 40- meter sp…" at bounding box center [180, 152] width 335 height 119
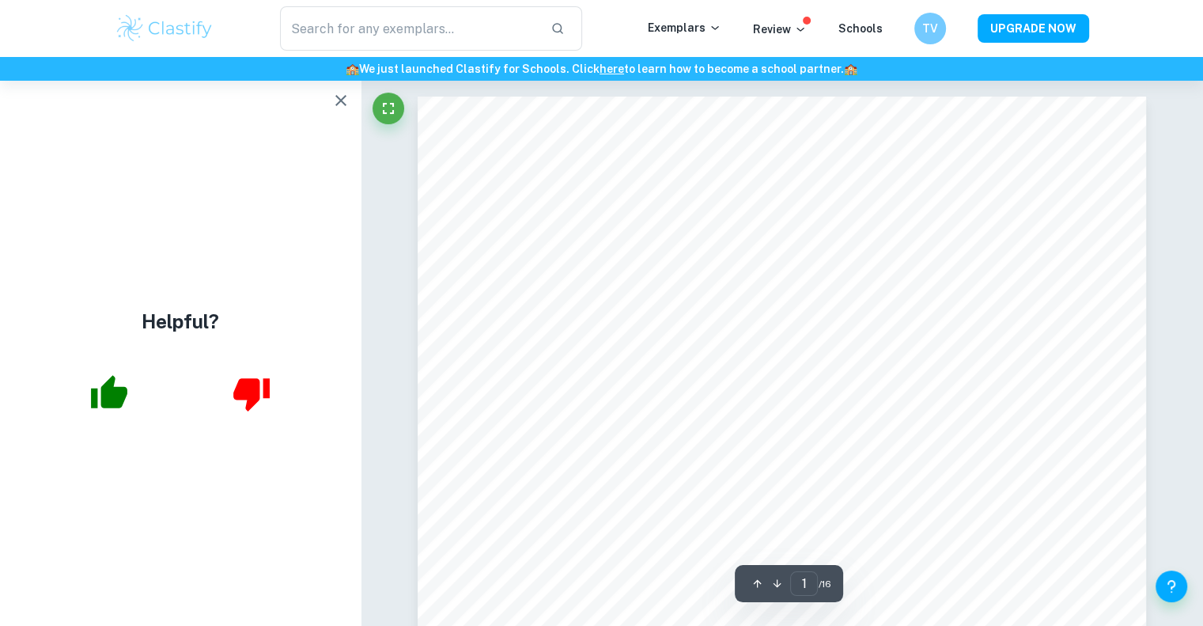
click at [348, 113] on button "button" at bounding box center [341, 101] width 32 height 32
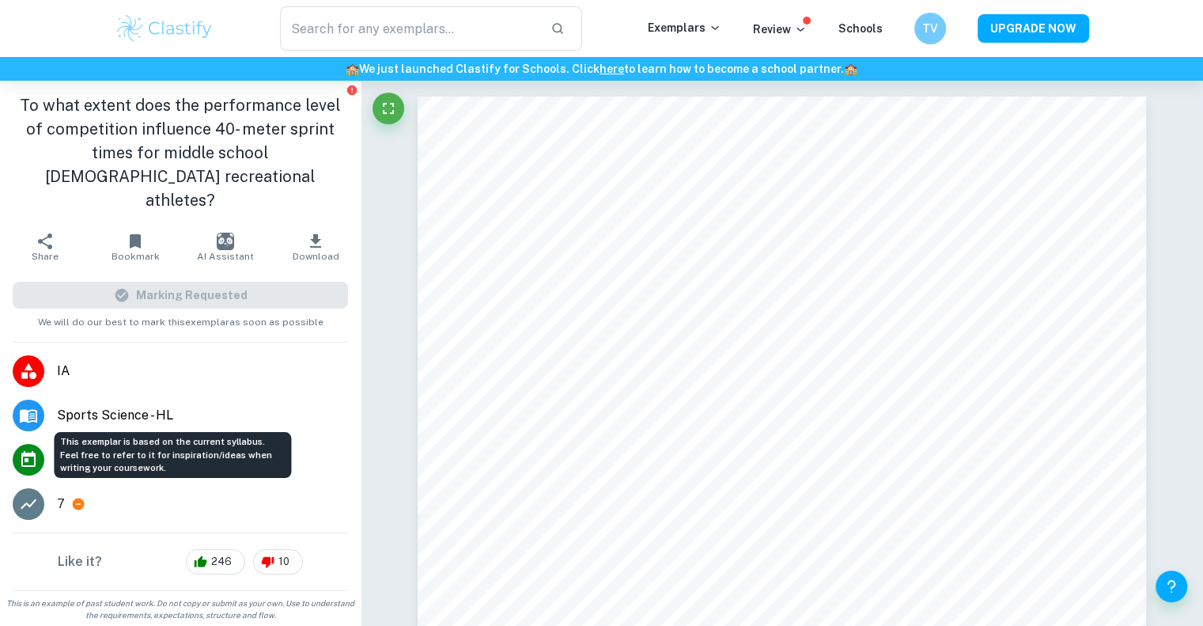
click at [153, 451] on span "Current Syllabus" at bounding box center [158, 459] width 95 height 17
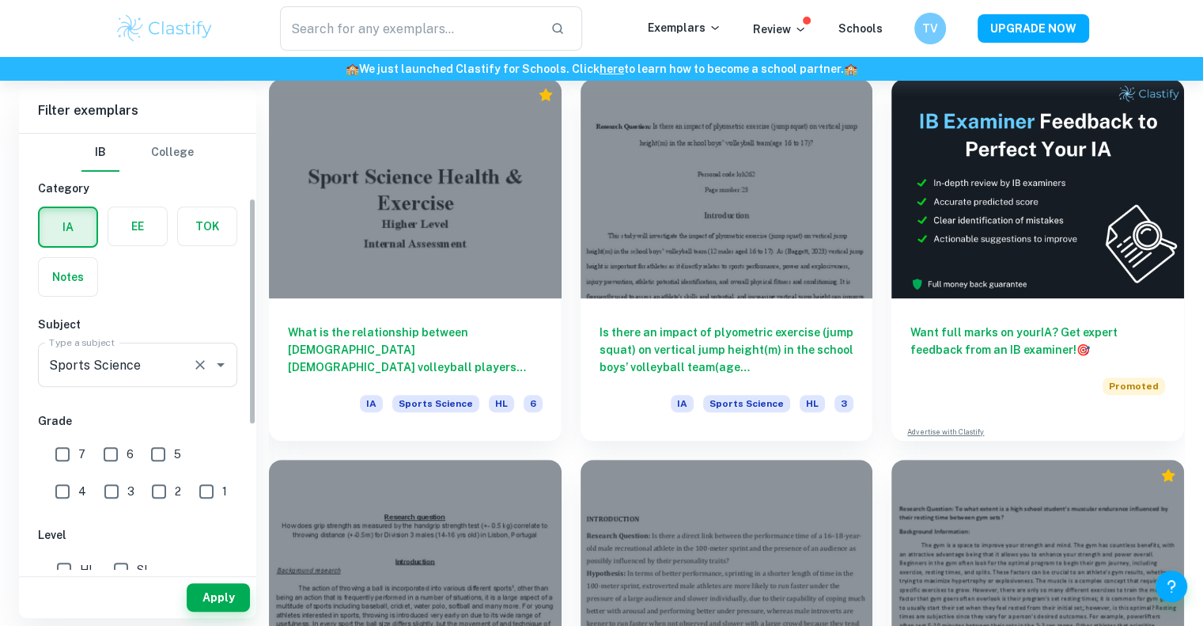
scroll to position [125, 0]
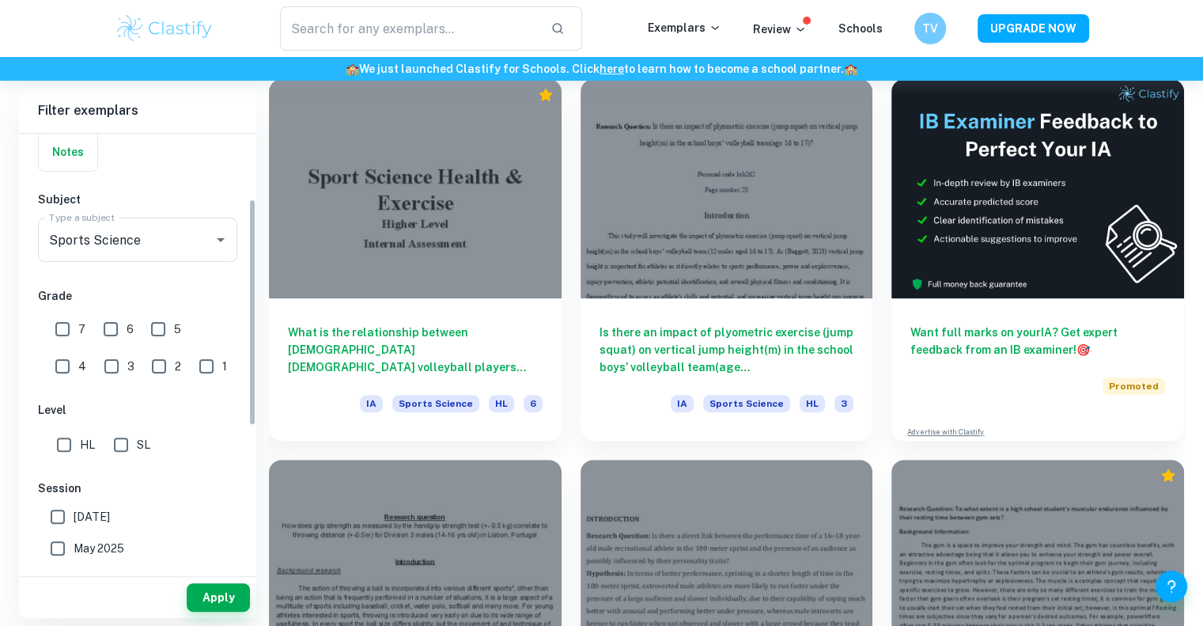
click at [105, 332] on input "6" at bounding box center [111, 329] width 32 height 32
checkbox input "true"
click at [79, 329] on span "7" at bounding box center [81, 328] width 7 height 17
click at [78, 329] on input "7" at bounding box center [63, 329] width 32 height 32
checkbox input "true"
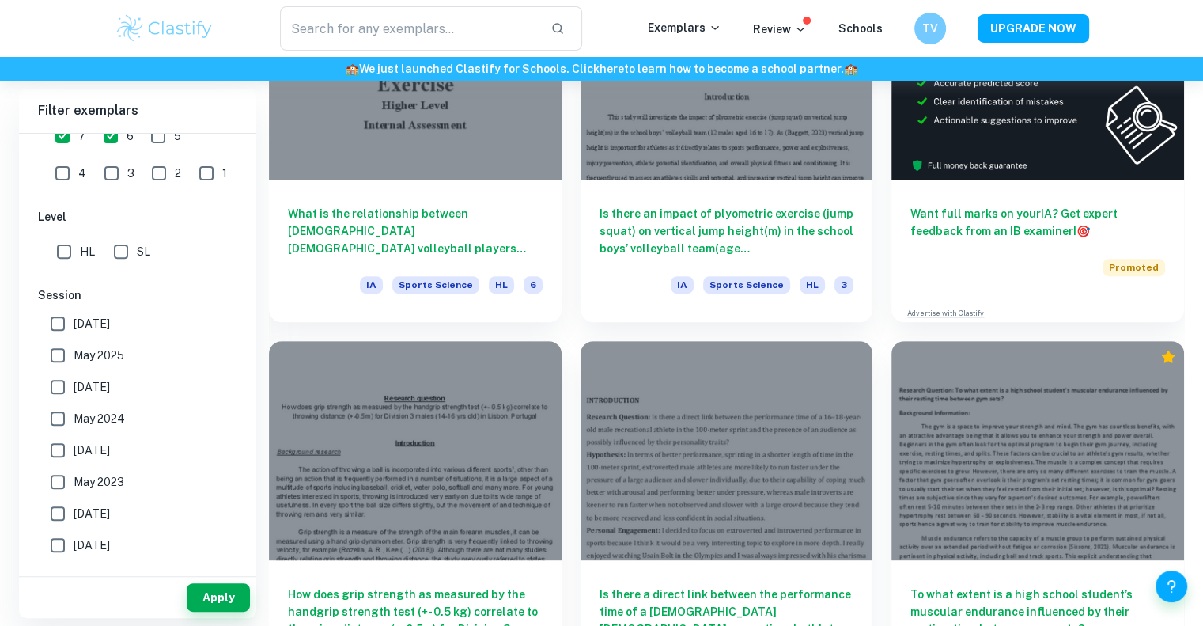
scroll to position [513, 0]
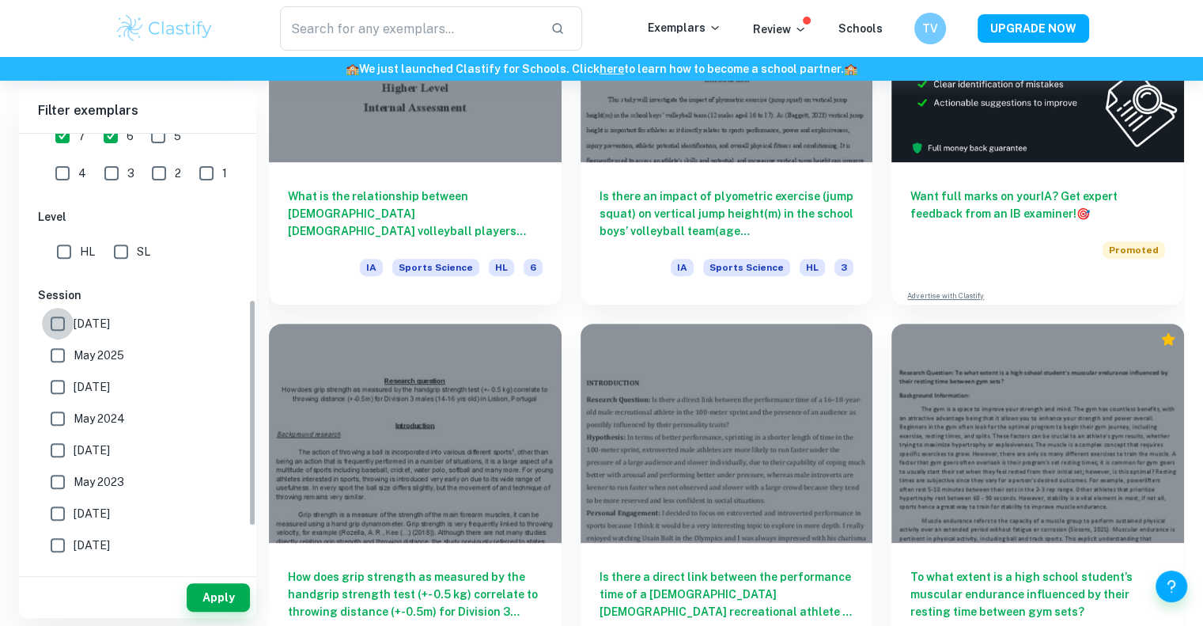
click at [69, 333] on input "May 2026" at bounding box center [58, 324] width 32 height 32
checkbox input "true"
click at [65, 349] on input "May 2025" at bounding box center [58, 355] width 32 height 32
checkbox input "true"
click at [60, 371] on input "November 2024" at bounding box center [58, 387] width 32 height 32
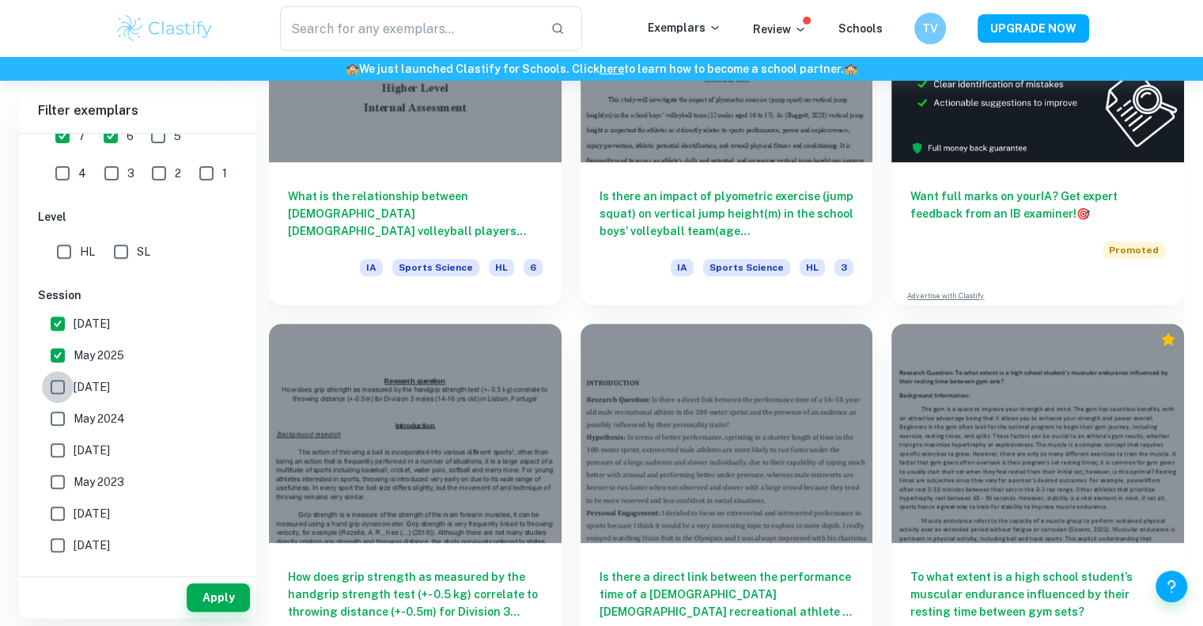
checkbox input "true"
click at [55, 405] on input "May 2024" at bounding box center [58, 419] width 32 height 32
checkbox input "true"
click at [51, 453] on input "November 2023" at bounding box center [58, 450] width 32 height 32
click at [64, 447] on input "November 2023" at bounding box center [58, 450] width 32 height 32
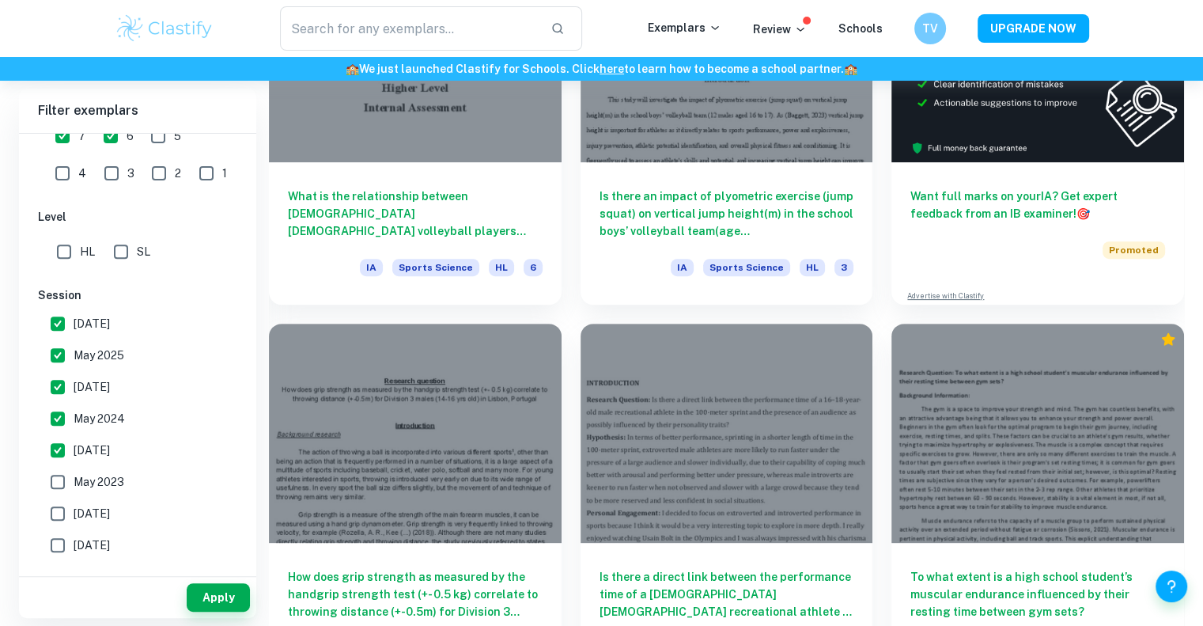
checkbox input "false"
click at [202, 601] on button "Apply" at bounding box center [218, 597] width 63 height 28
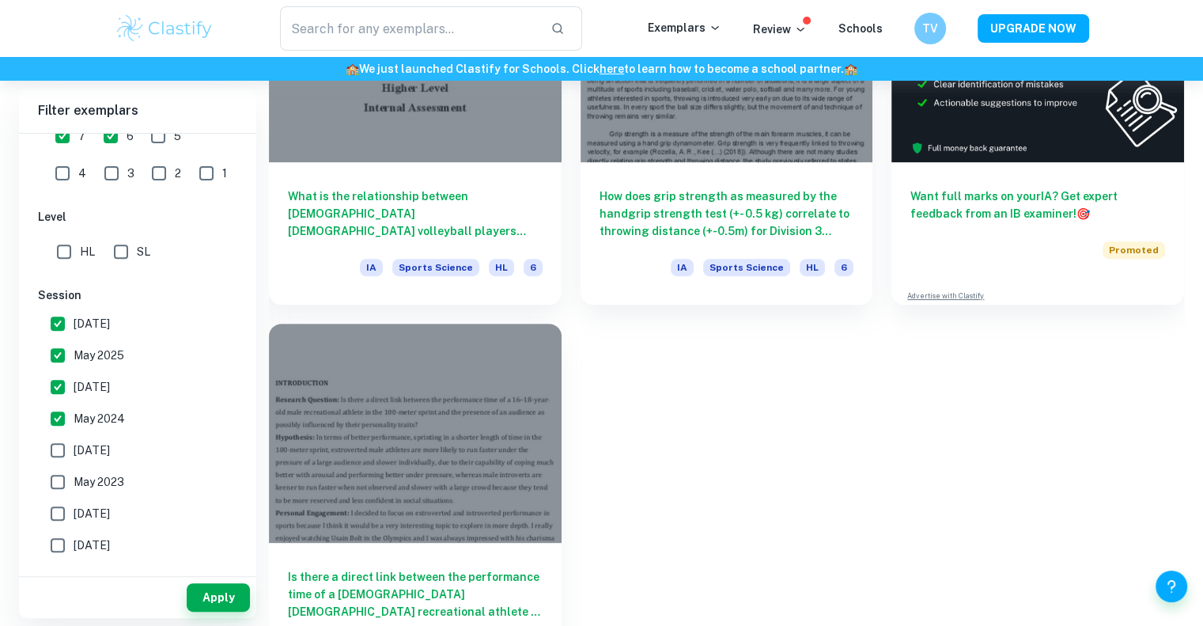
click at [461, 249] on div "What is the relationship between 15–16-year-old male volleyball players lower-b…" at bounding box center [415, 233] width 293 height 142
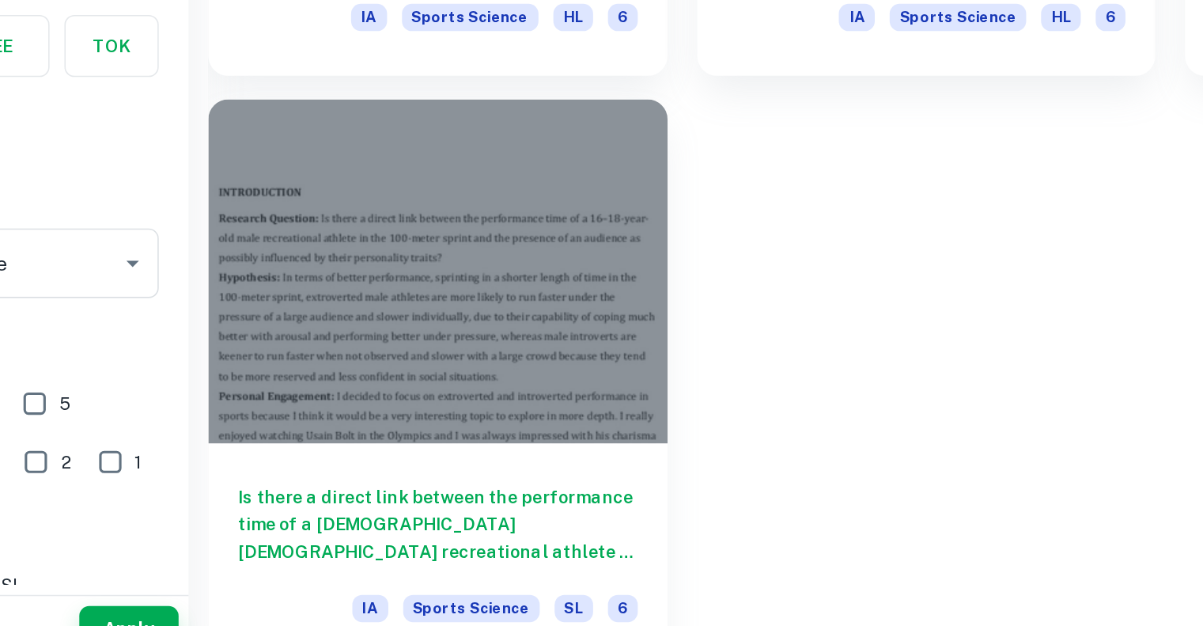
scroll to position [572, 0]
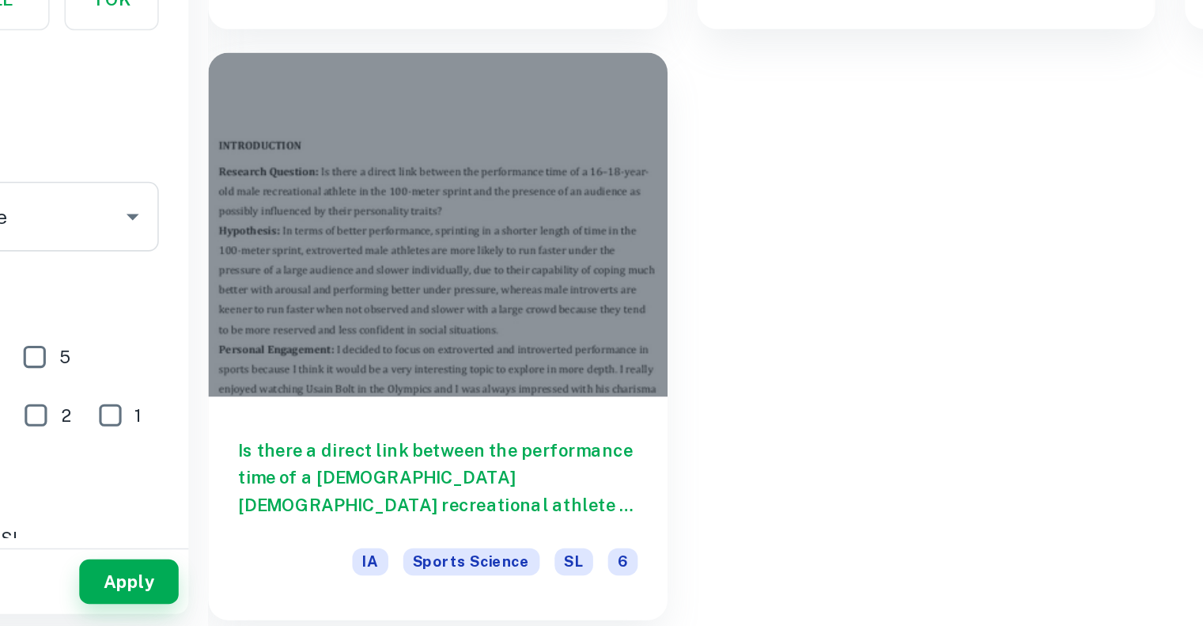
click at [444, 440] on div at bounding box center [415, 369] width 293 height 219
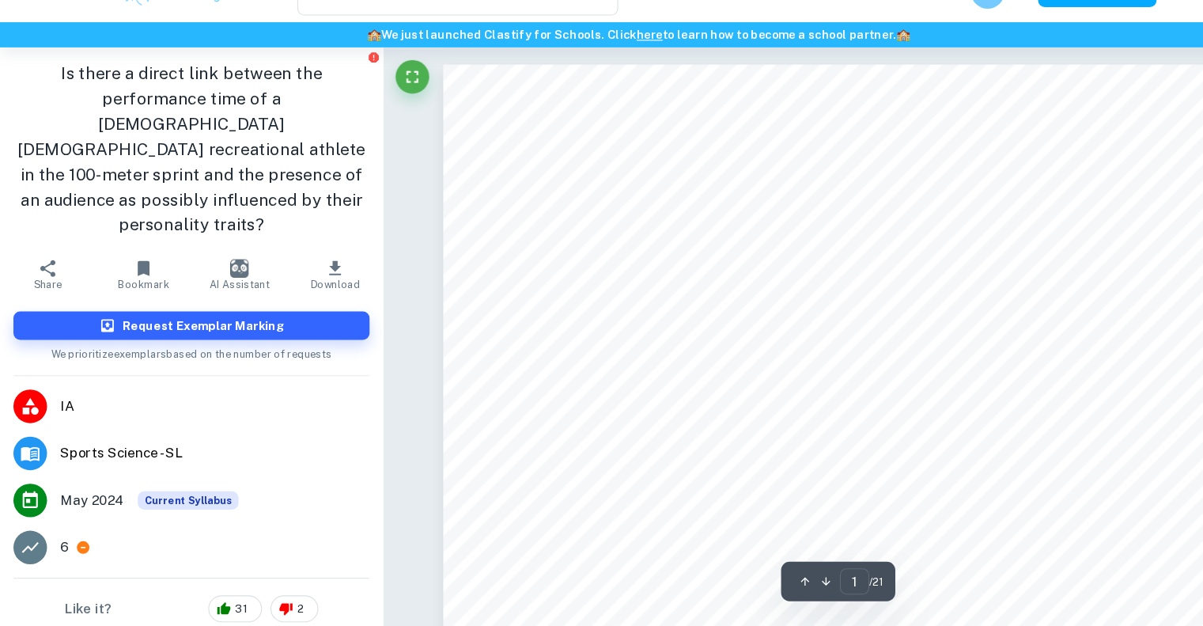
click at [112, 123] on h1 "Is there a direct link between the performance time of a 16–18-year- old male r…" at bounding box center [180, 176] width 335 height 166
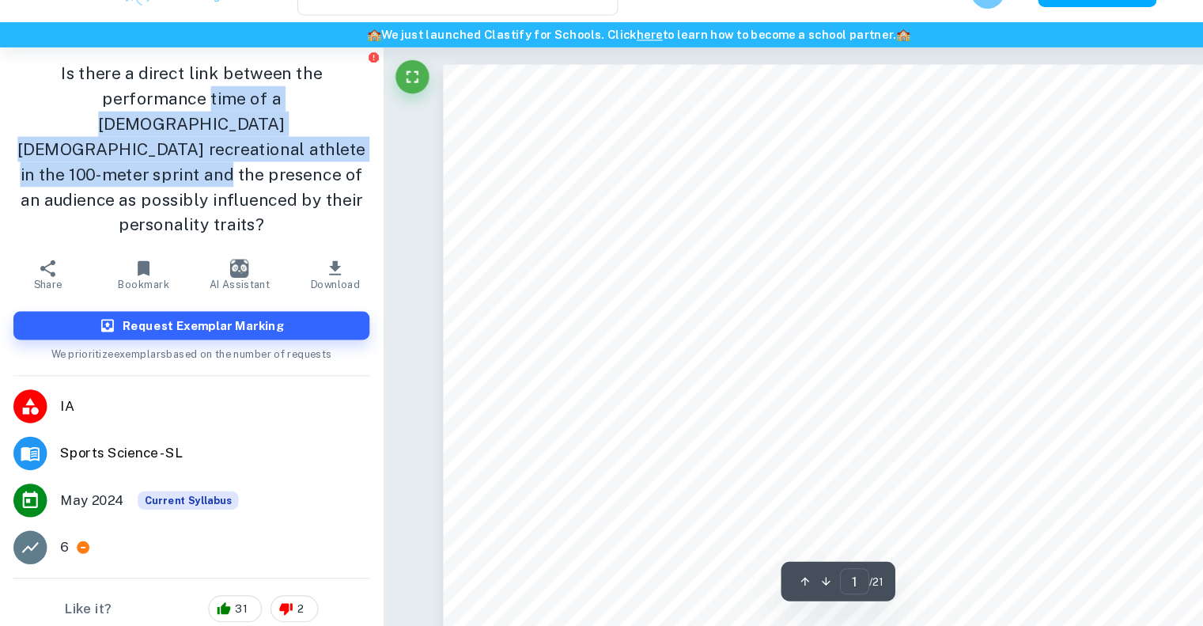
drag, startPoint x: 112, startPoint y: 123, endPoint x: 145, endPoint y: 175, distance: 61.5
click at [145, 175] on h1 "Is there a direct link between the performance time of a 16–18-year- old male r…" at bounding box center [180, 176] width 335 height 166
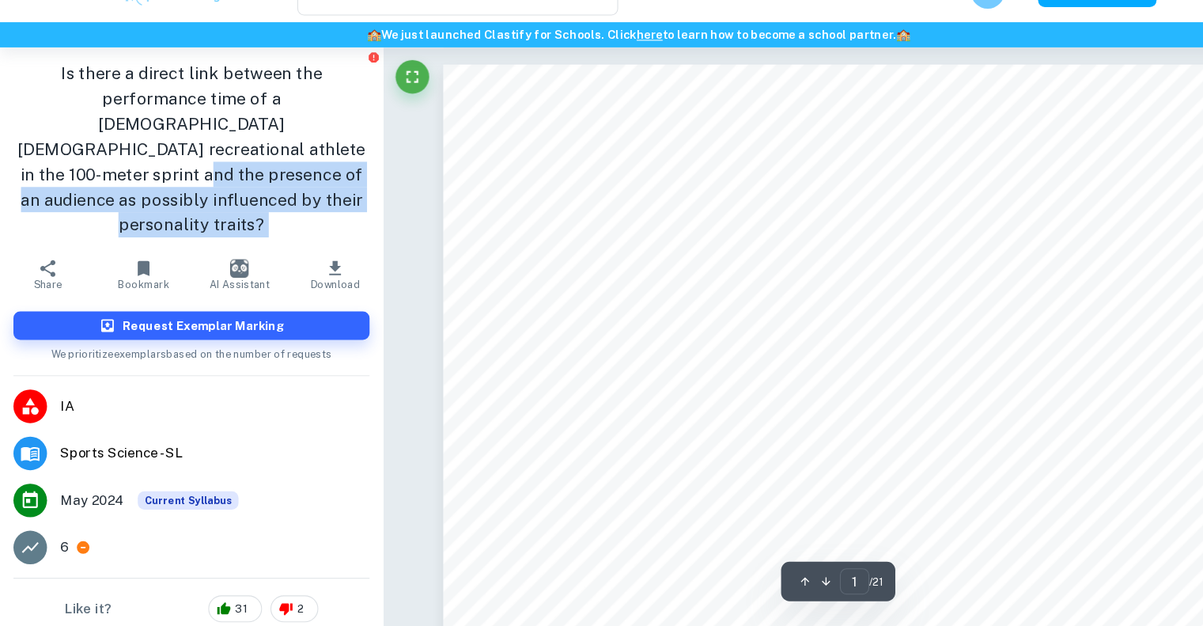
drag, startPoint x: 145, startPoint y: 175, endPoint x: 310, endPoint y: 199, distance: 167.1
click at [310, 199] on h1 "Is there a direct link between the performance time of a 16–18-year- old male r…" at bounding box center [180, 176] width 335 height 166
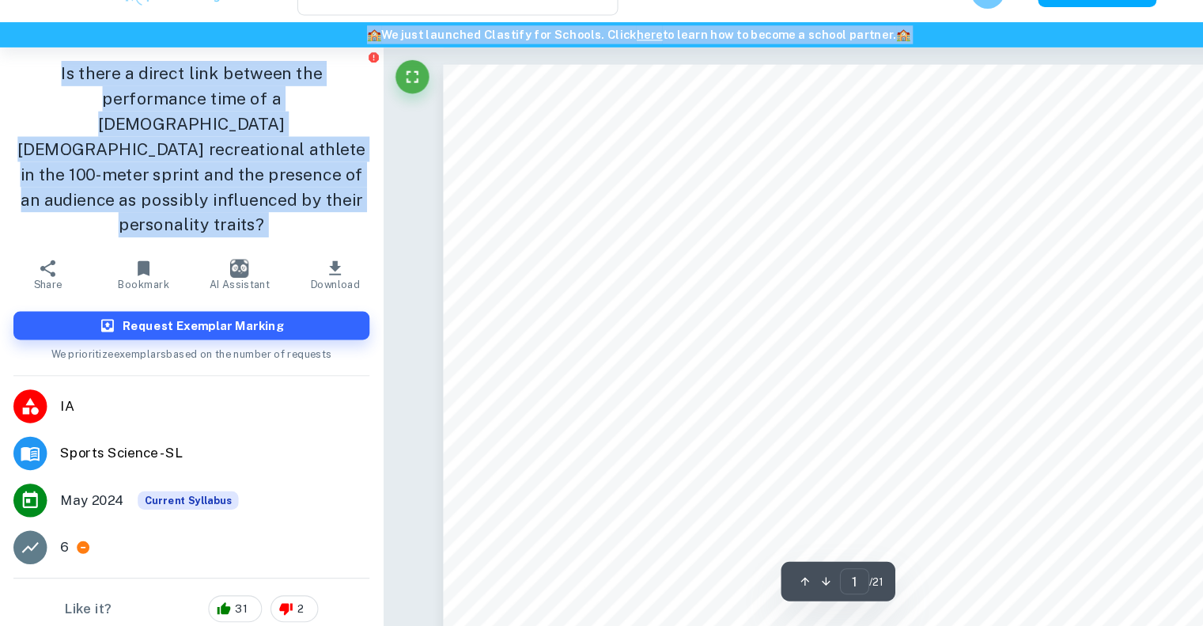
drag, startPoint x: 310, startPoint y: 199, endPoint x: 46, endPoint y: 63, distance: 296.9
click at [46, 63] on h6 "🏫 We just launched Clastify for Schools. Click here to learn how to become a sc…" at bounding box center [601, 68] width 1197 height 17
drag, startPoint x: 46, startPoint y: 63, endPoint x: 142, endPoint y: 213, distance: 178.0
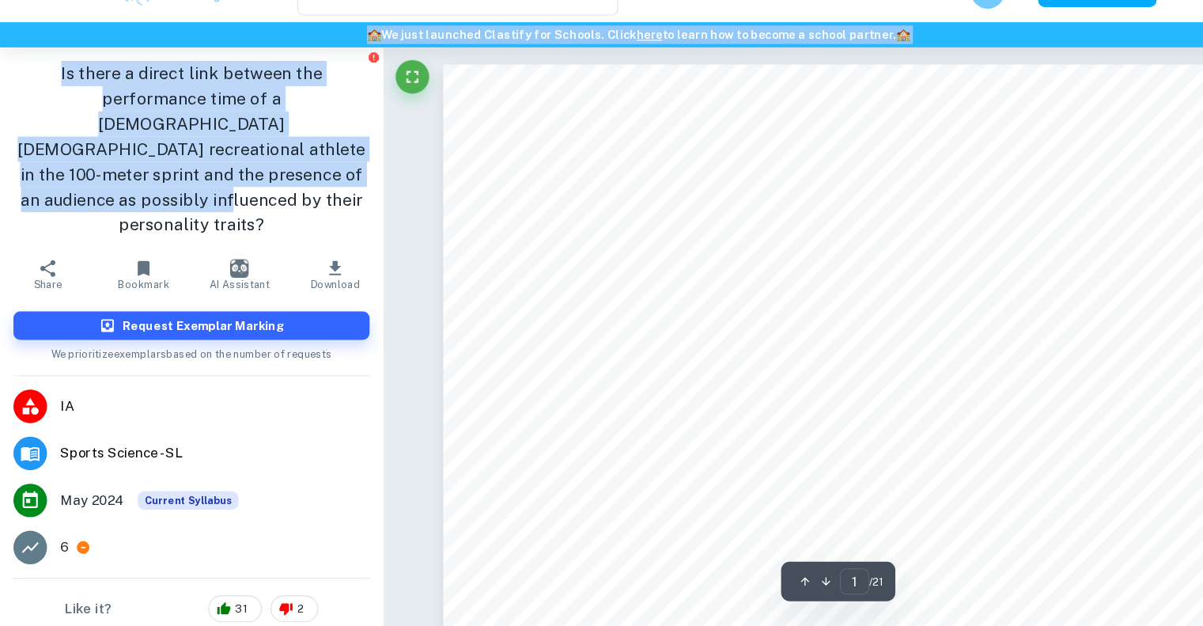
click at [148, 167] on h1 "Is there a direct link between the performance time of a 16–18-year- old male r…" at bounding box center [180, 176] width 335 height 166
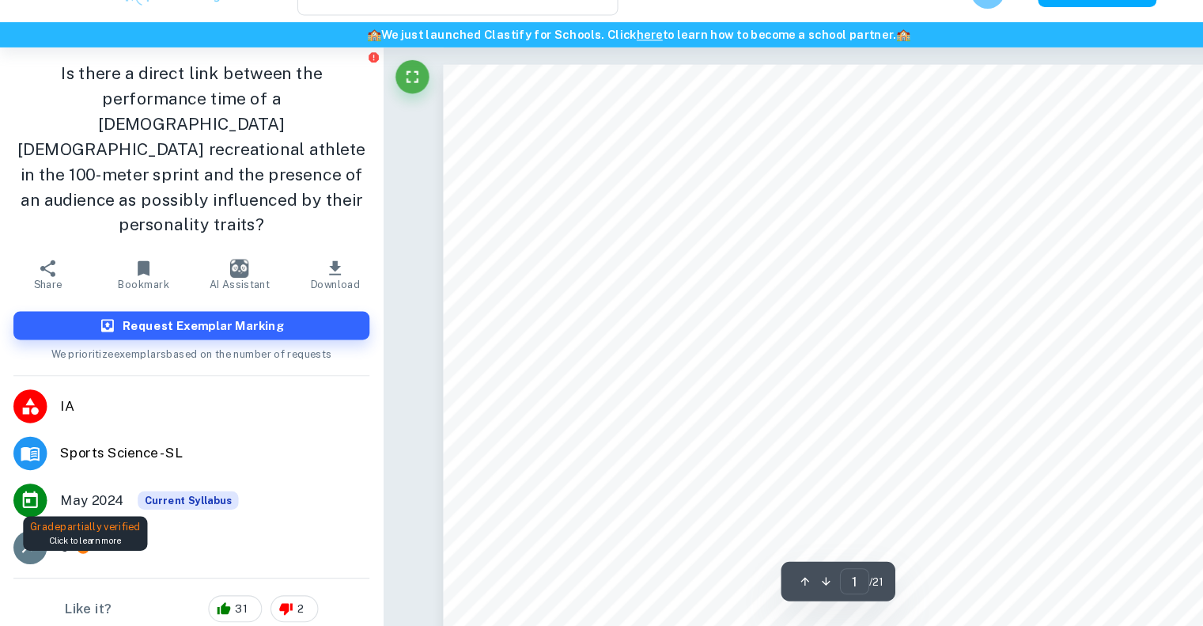
click at [77, 546] on icon at bounding box center [79, 552] width 12 height 12
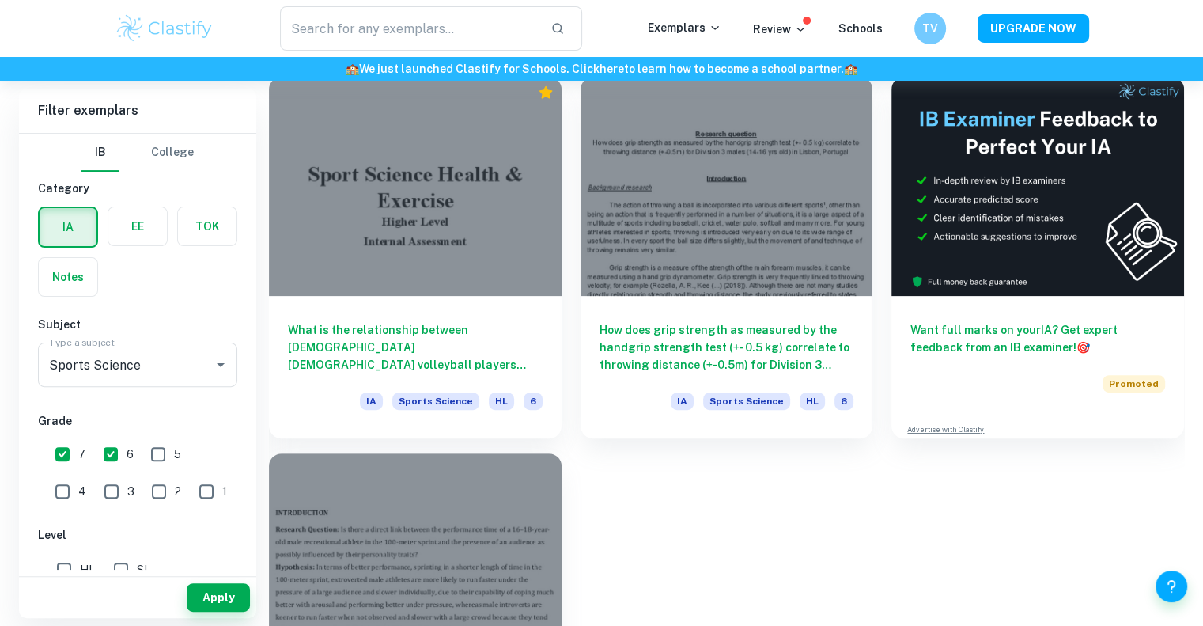
scroll to position [376, 0]
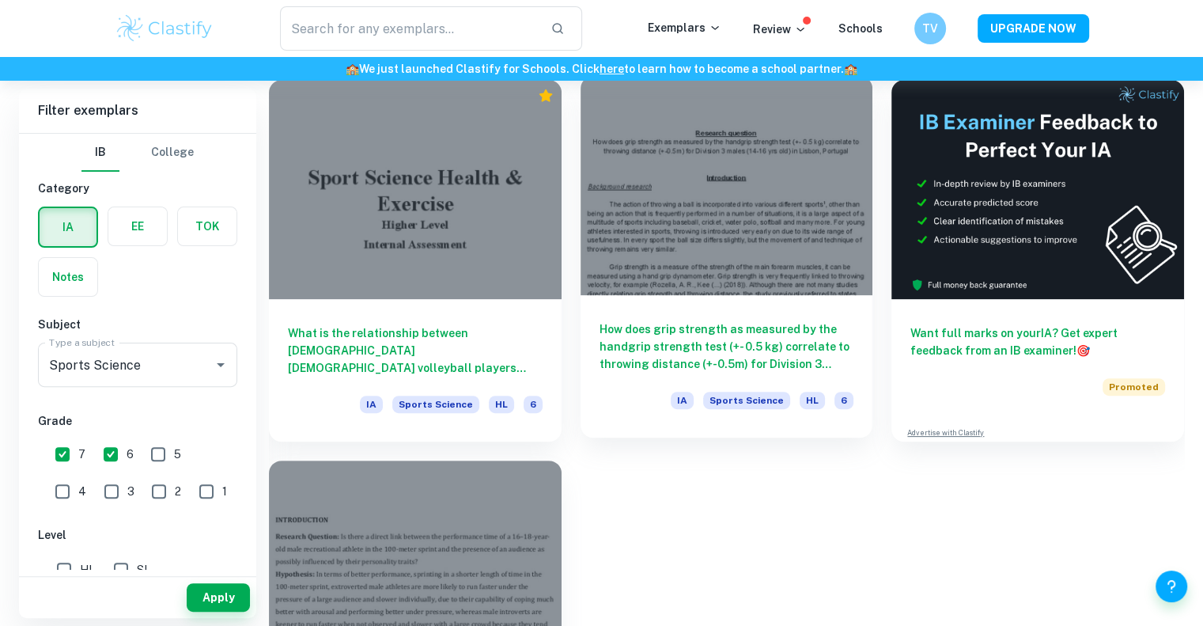
click at [707, 209] on div at bounding box center [727, 185] width 293 height 219
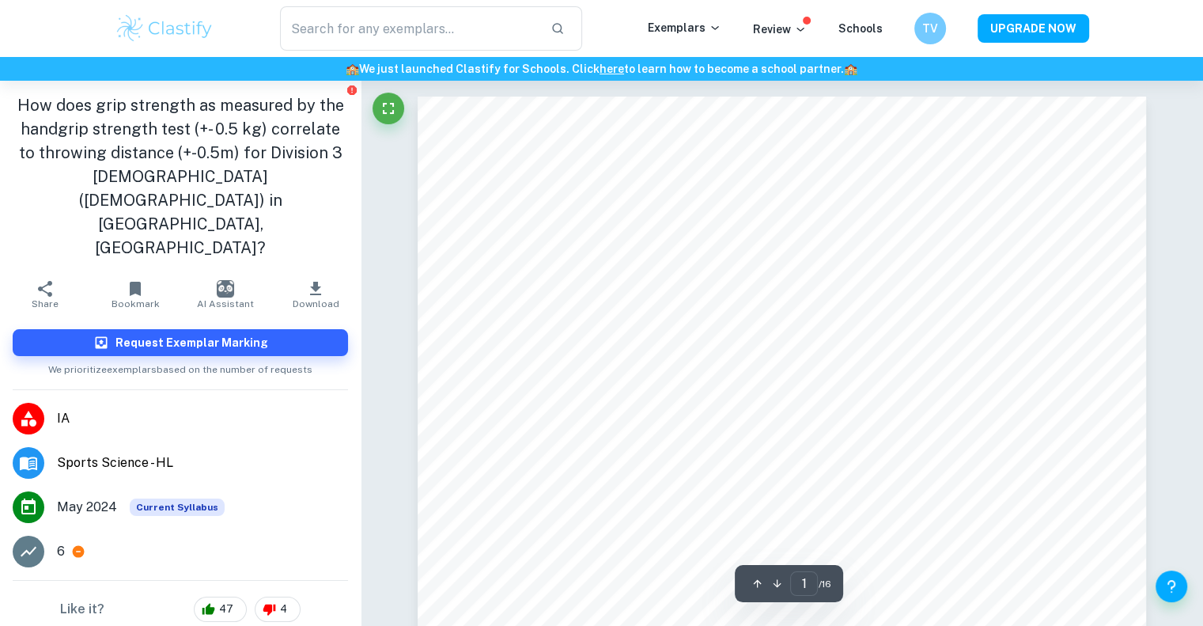
click at [288, 157] on h1 "How does grip strength as measured by the handgrip strength test (+- 0.5 kg) co…" at bounding box center [180, 176] width 335 height 166
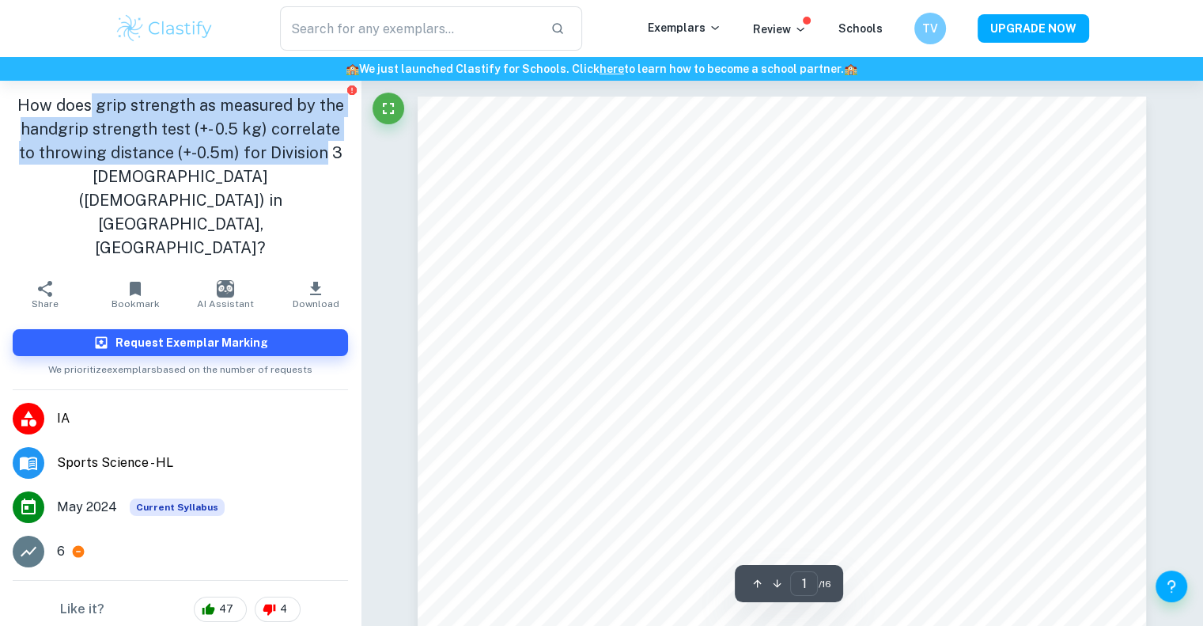
drag, startPoint x: 288, startPoint y: 157, endPoint x: 95, endPoint y: 97, distance: 202.2
click at [95, 97] on h1 "How does grip strength as measured by the handgrip strength test (+- 0.5 kg) co…" at bounding box center [180, 176] width 335 height 166
drag, startPoint x: 95, startPoint y: 97, endPoint x: 298, endPoint y: 180, distance: 218.9
click at [298, 180] on h1 "How does grip strength as measured by the handgrip strength test (+- 0.5 kg) co…" at bounding box center [180, 176] width 335 height 166
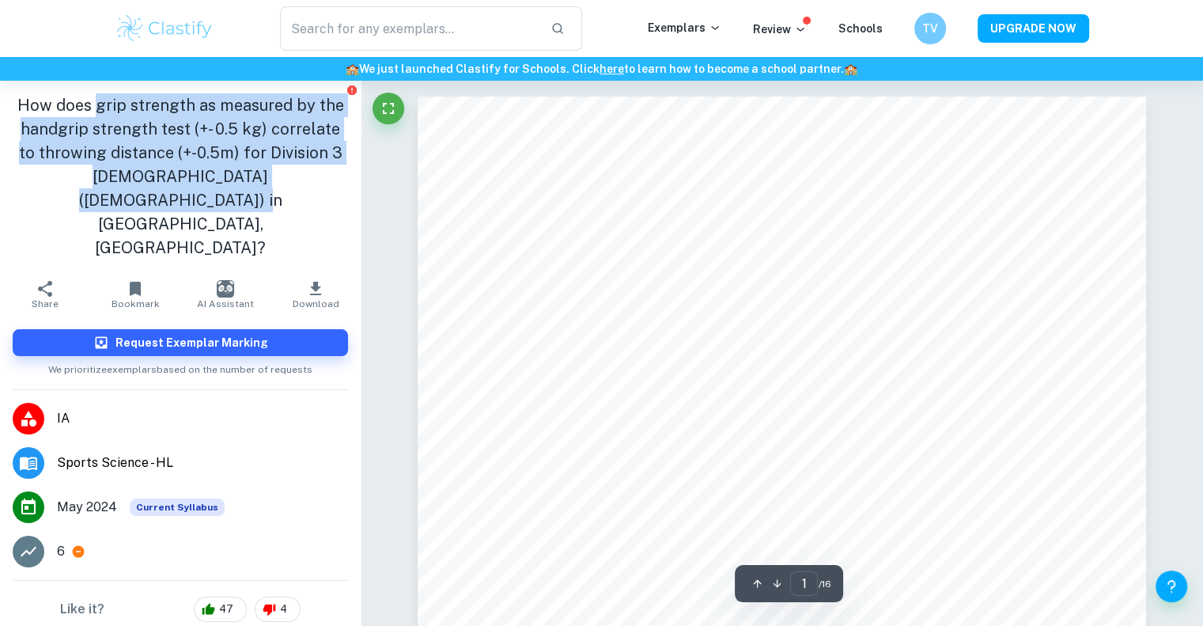
click at [298, 180] on h1 "How does grip strength as measured by the handgrip strength test (+- 0.5 kg) co…" at bounding box center [180, 176] width 335 height 166
drag, startPoint x: 298, startPoint y: 180, endPoint x: 44, endPoint y: 97, distance: 266.5
click at [44, 97] on h1 "How does grip strength as measured by the handgrip strength test (+- 0.5 kg) co…" at bounding box center [180, 176] width 335 height 166
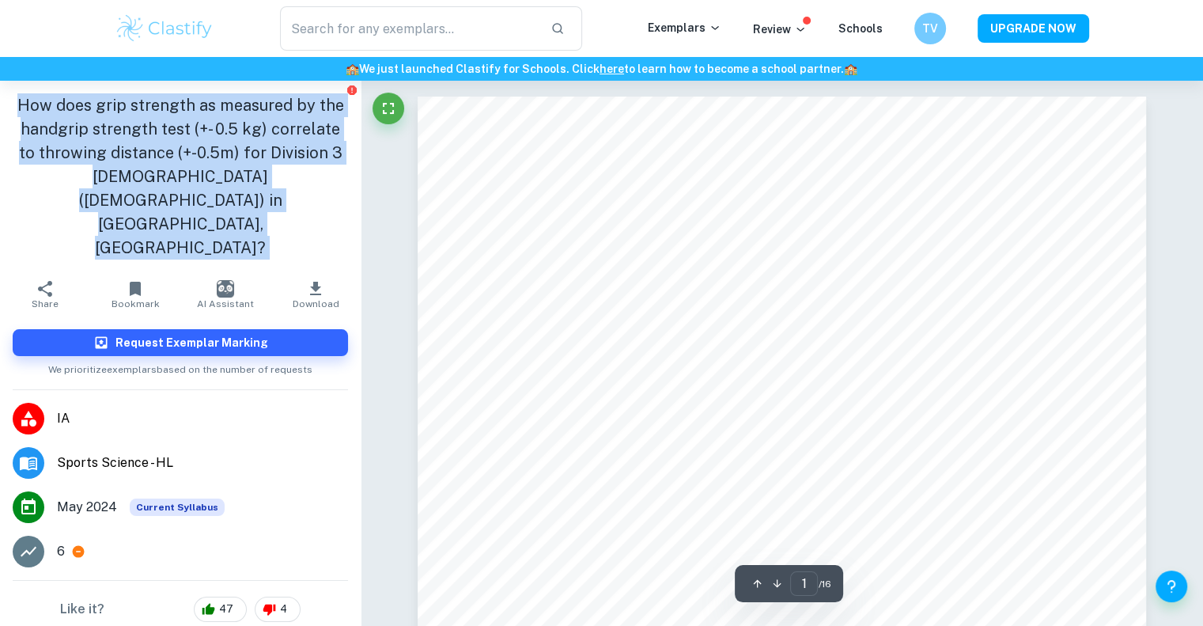
drag, startPoint x: 44, startPoint y: 97, endPoint x: 333, endPoint y: 188, distance: 302.6
click at [333, 188] on h1 "How does grip strength as measured by the handgrip strength test (+- 0.5 kg) co…" at bounding box center [180, 176] width 335 height 166
drag, startPoint x: 333, startPoint y: 188, endPoint x: 45, endPoint y: 110, distance: 298.3
click at [45, 110] on h1 "How does grip strength as measured by the handgrip strength test (+- 0.5 kg) co…" at bounding box center [180, 176] width 335 height 166
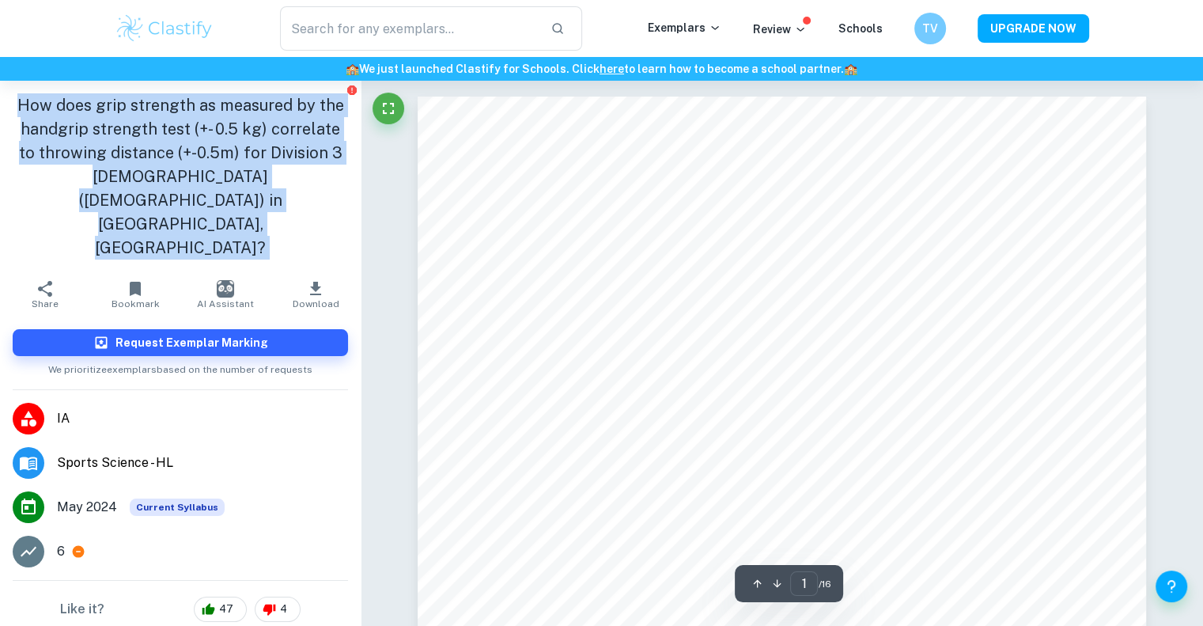
click at [45, 110] on h1 "How does grip strength as measured by the handgrip strength test (+- 0.5 kg) co…" at bounding box center [180, 176] width 335 height 166
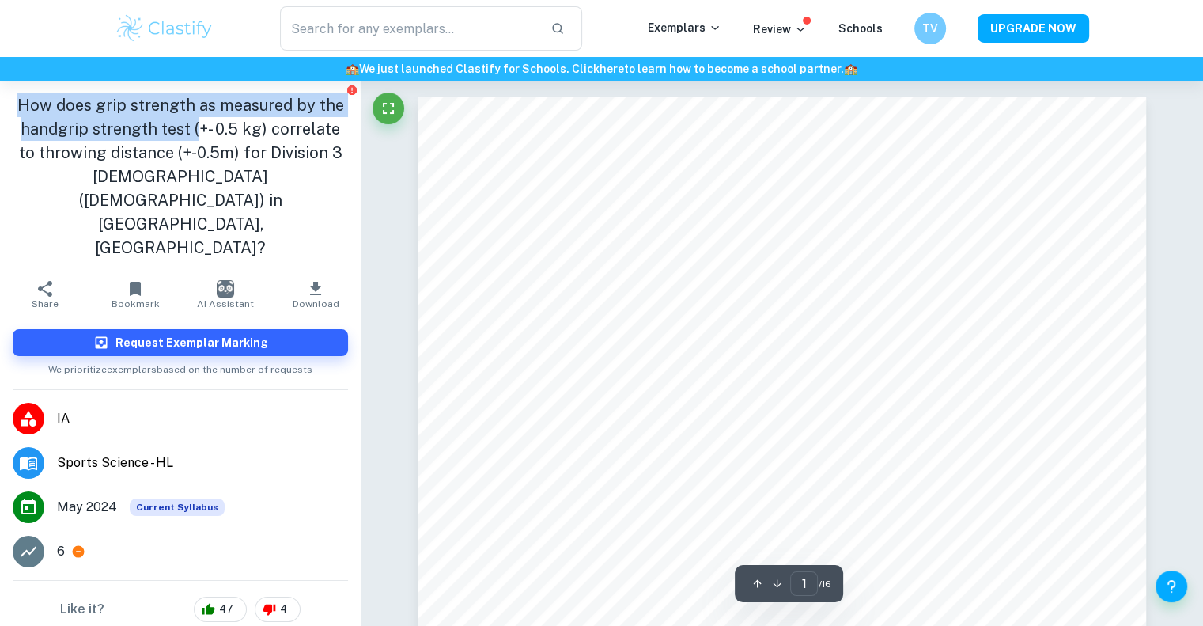
drag, startPoint x: 45, startPoint y: 110, endPoint x: 184, endPoint y: 128, distance: 139.7
click at [184, 128] on h1 "How does grip strength as measured by the handgrip strength test (+- 0.5 kg) co…" at bounding box center [180, 176] width 335 height 166
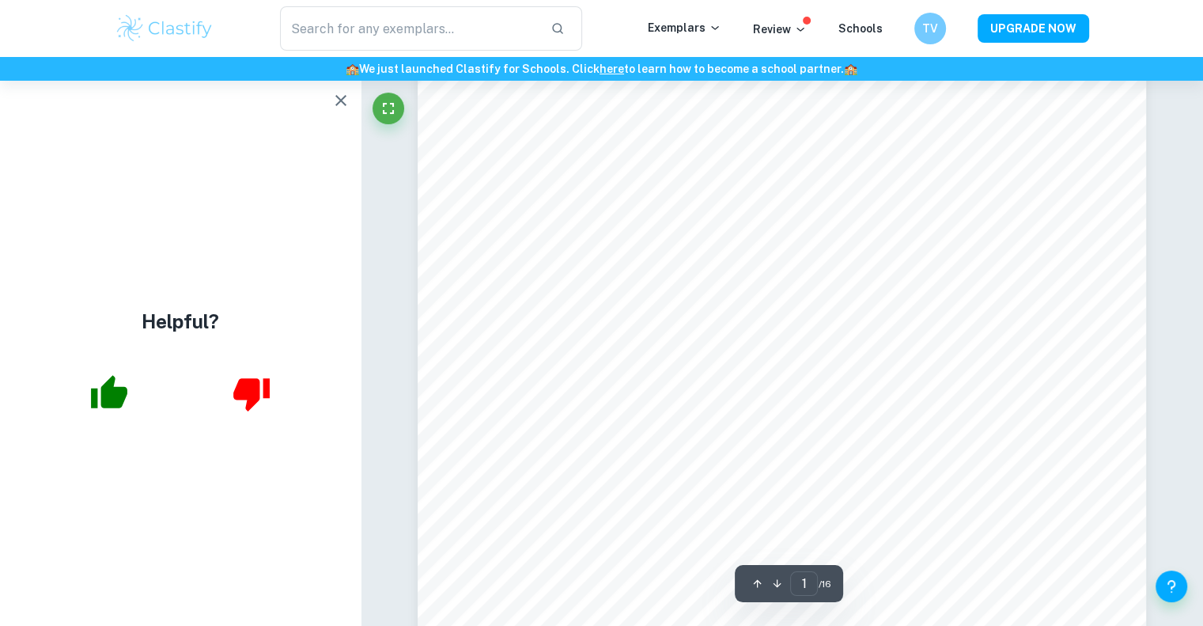
scroll to position [16, 0]
click at [358, 97] on div "Helpful?" at bounding box center [180, 353] width 361 height 545
click at [342, 100] on icon "button" at bounding box center [340, 100] width 11 height 11
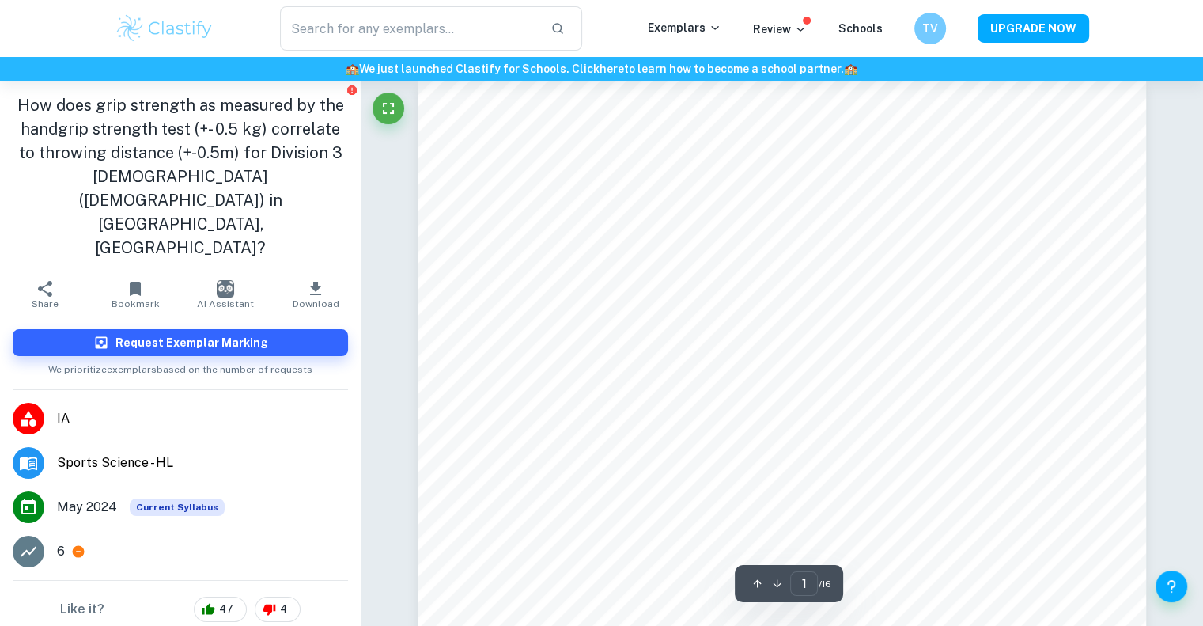
scroll to position [0, 0]
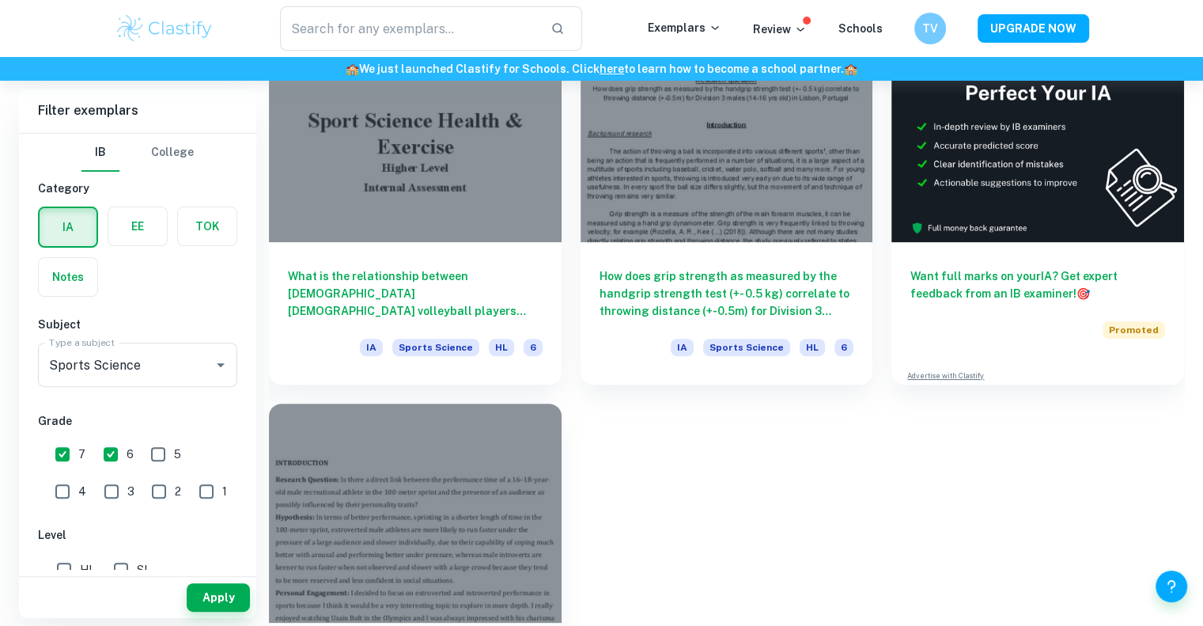
scroll to position [432, 0]
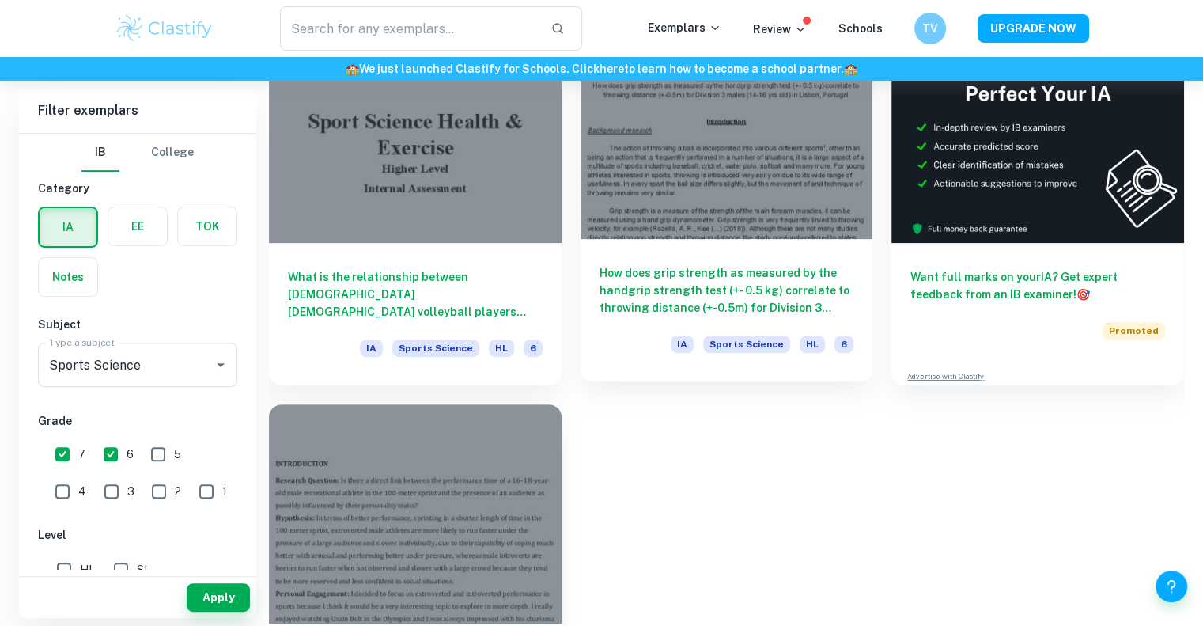
click at [721, 225] on div at bounding box center [727, 129] width 293 height 219
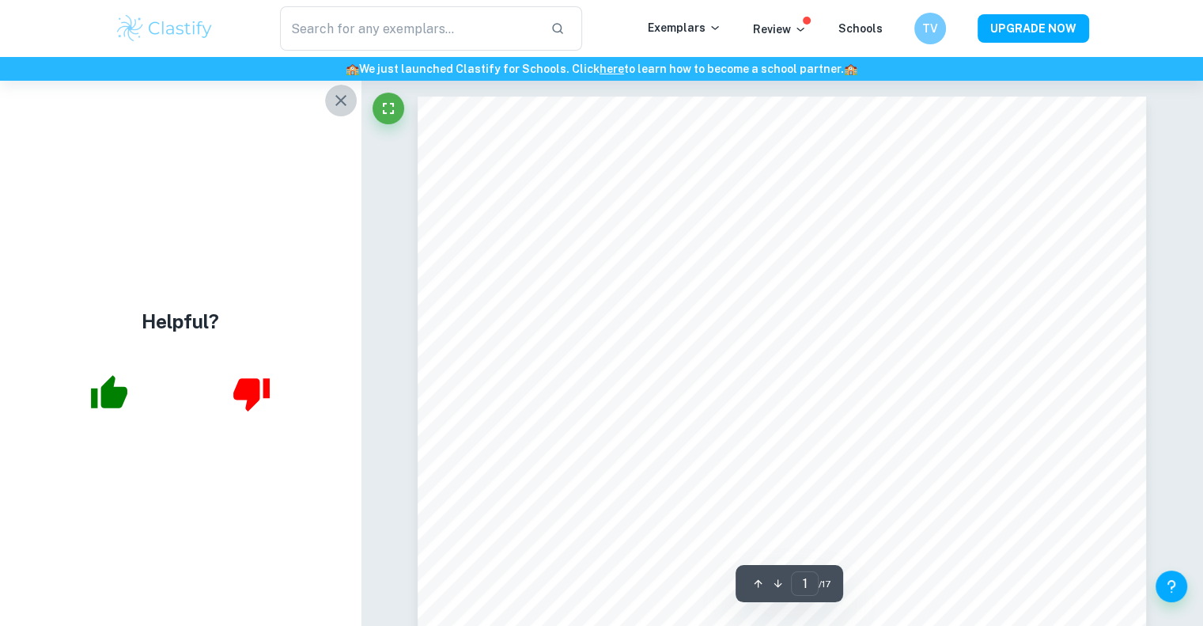
click at [342, 99] on icon "button" at bounding box center [340, 100] width 11 height 11
